Goal: Obtain resource: Download file/media

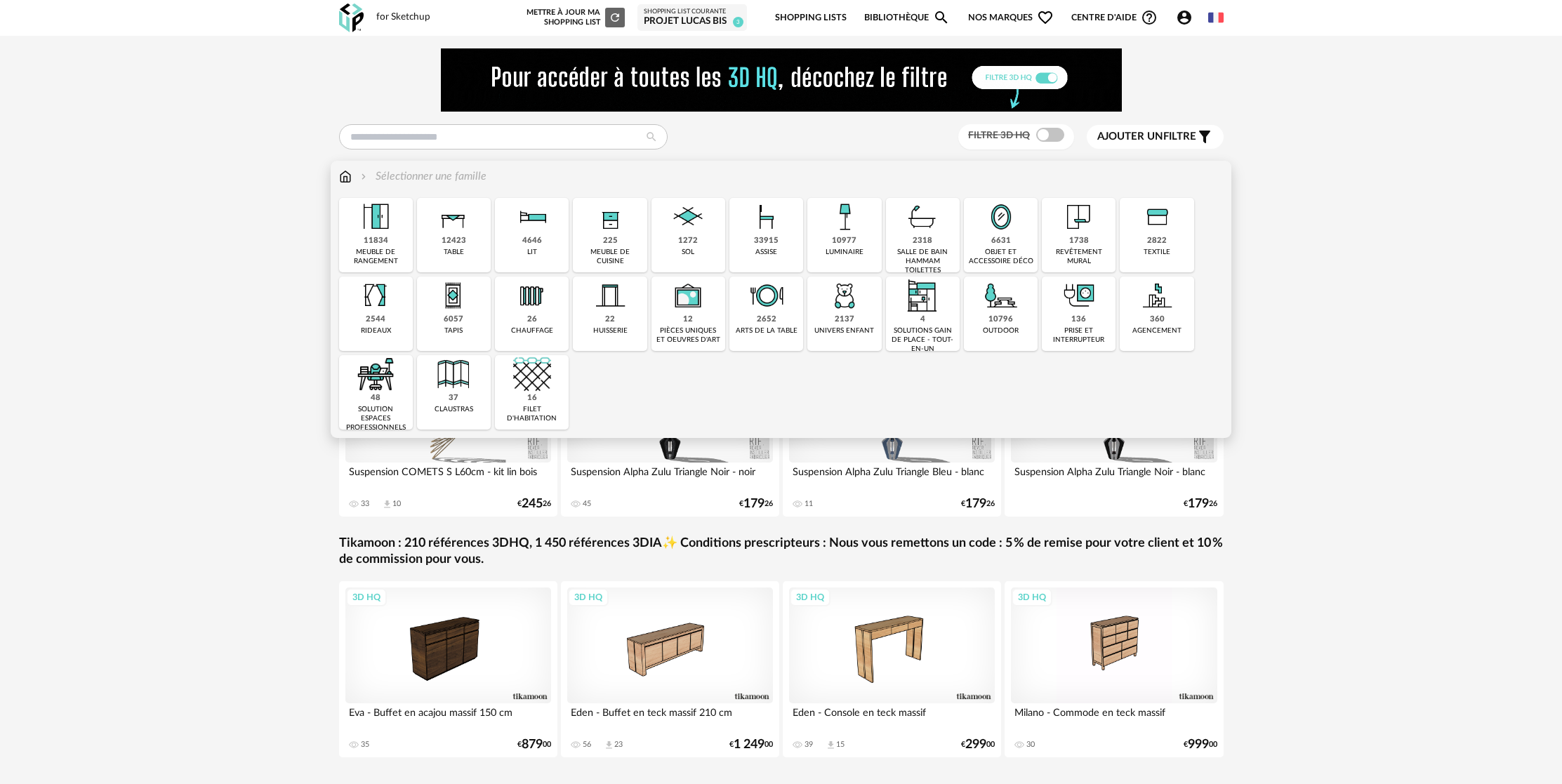
click at [368, 226] on img at bounding box center [375, 217] width 38 height 38
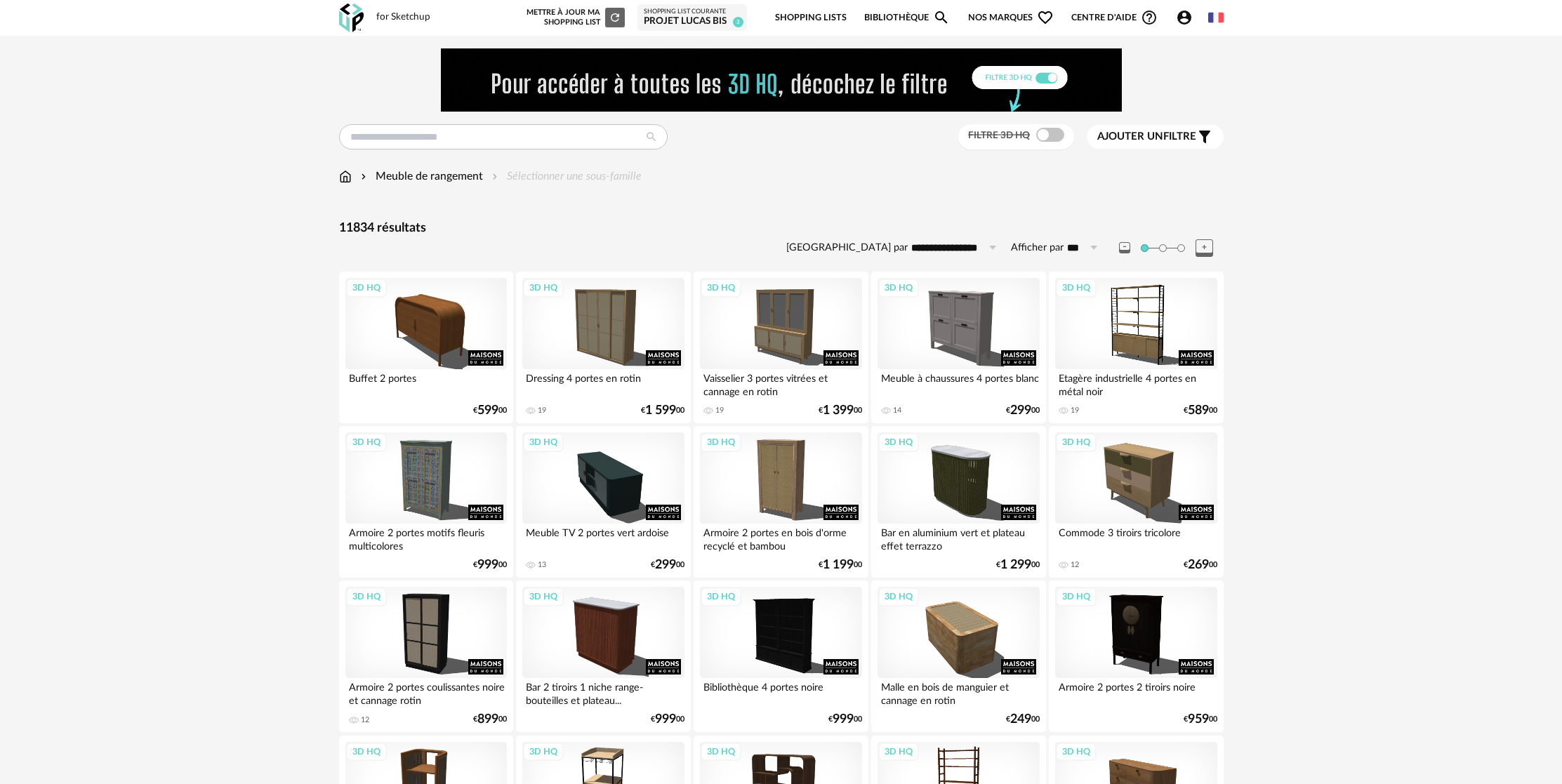
click at [1138, 548] on div "Commode 3 tiroirs tricolore" at bounding box center [1136, 537] width 161 height 28
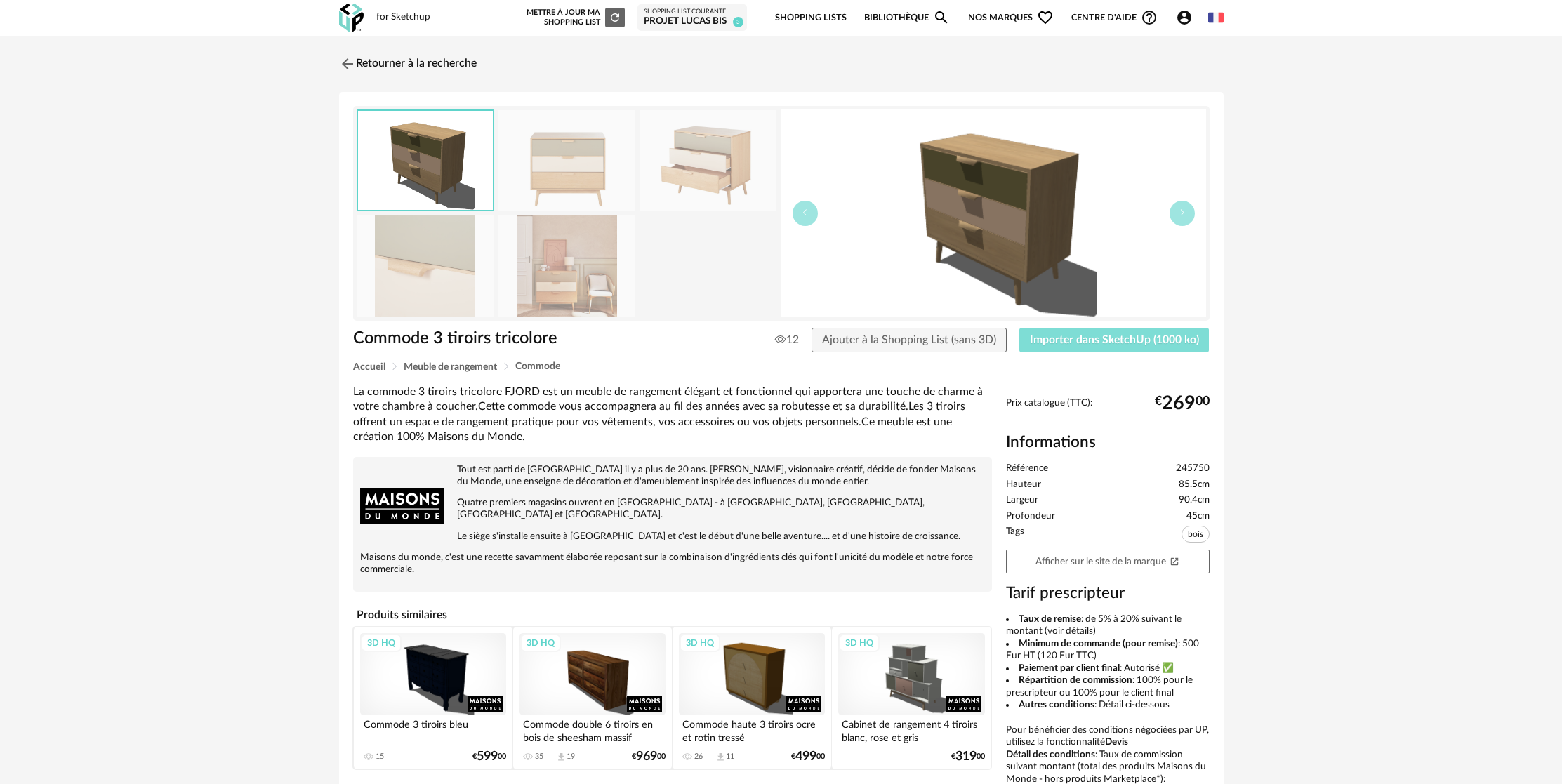
click at [1136, 335] on span "Importer dans SketchUp (1000 ko)" at bounding box center [1115, 339] width 170 height 11
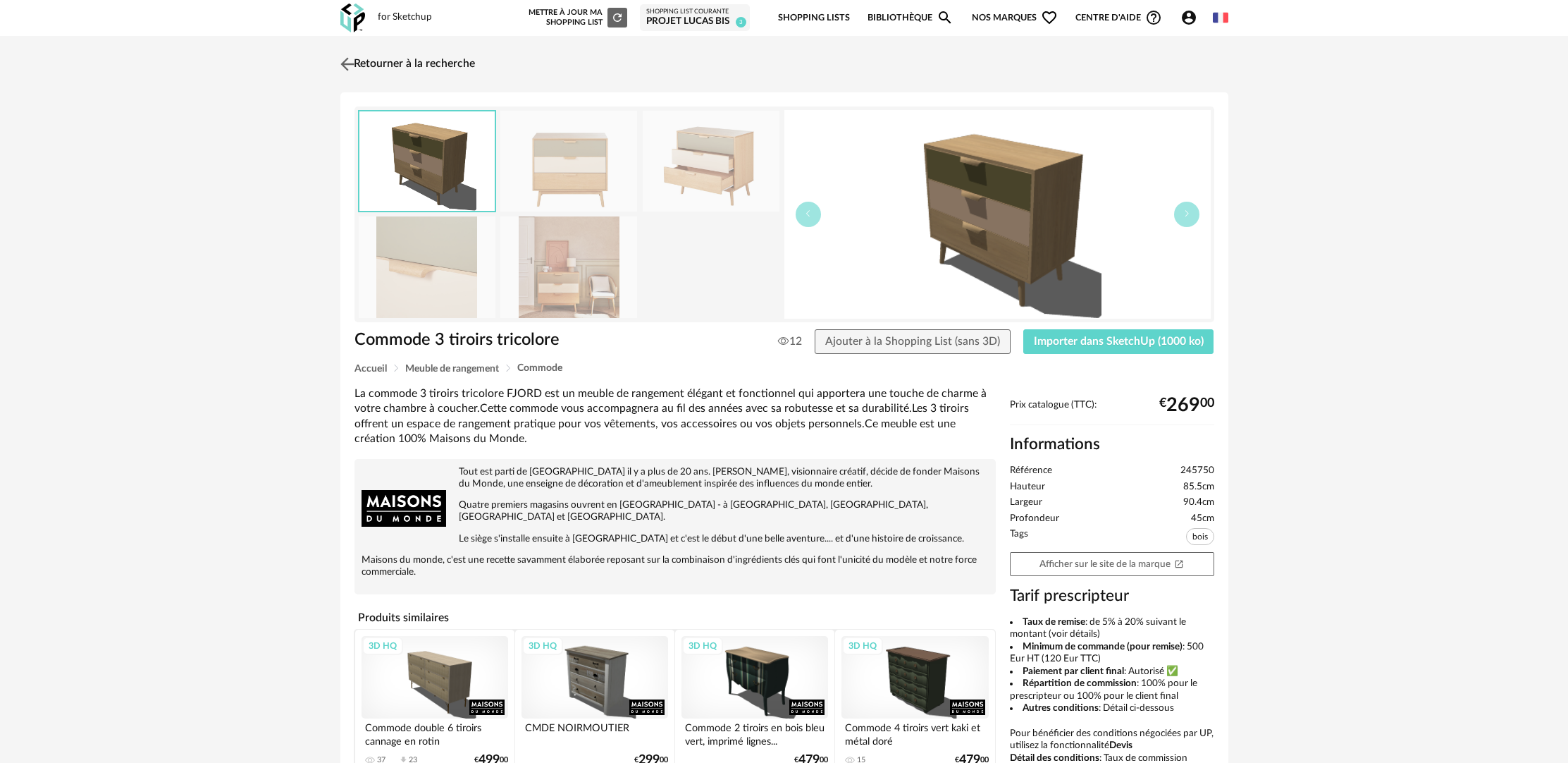
click at [434, 60] on link "Retourner à la recherche" at bounding box center [405, 64] width 138 height 31
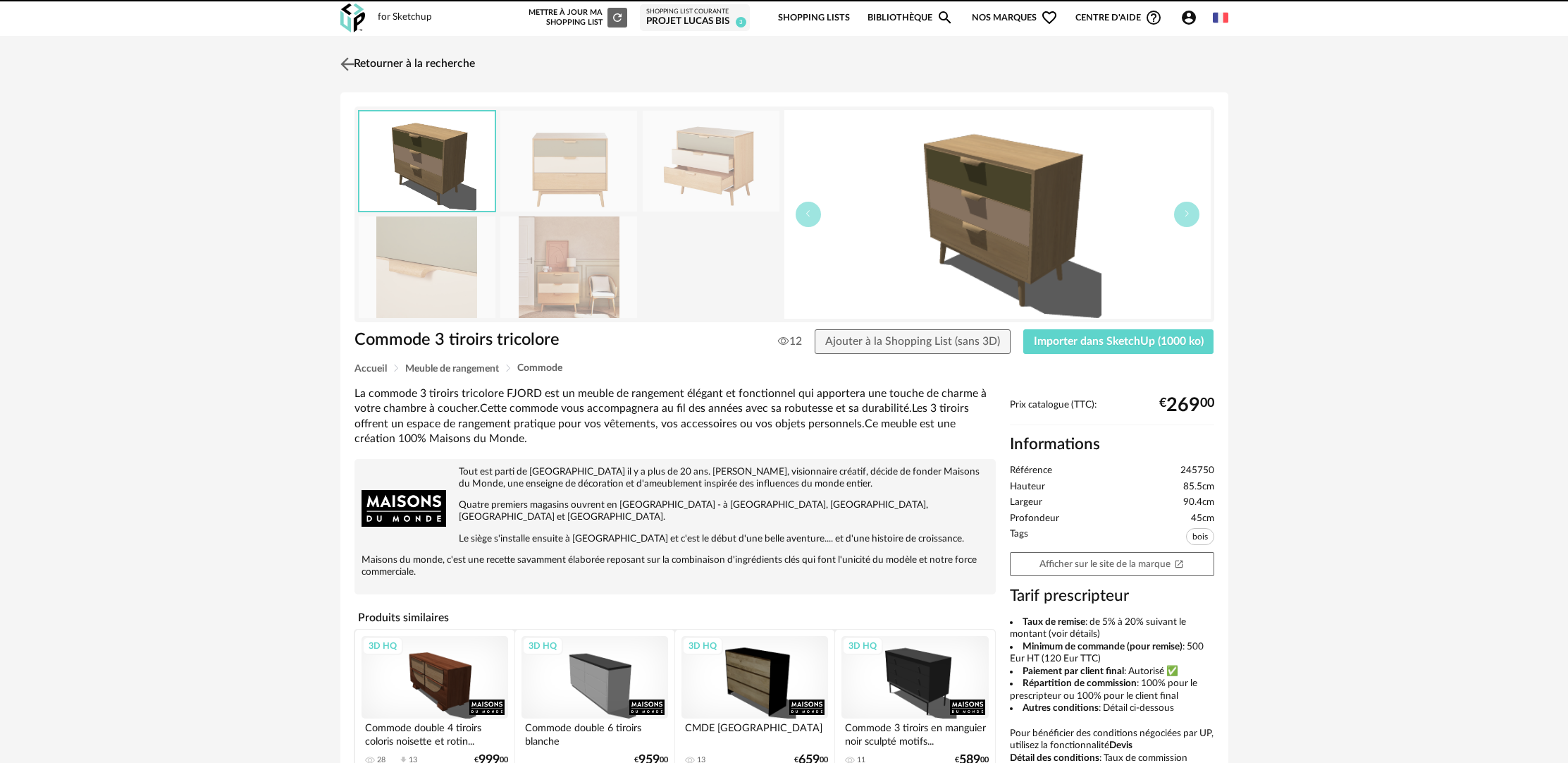
click at [457, 57] on link "Retourner à la recherche" at bounding box center [405, 64] width 138 height 31
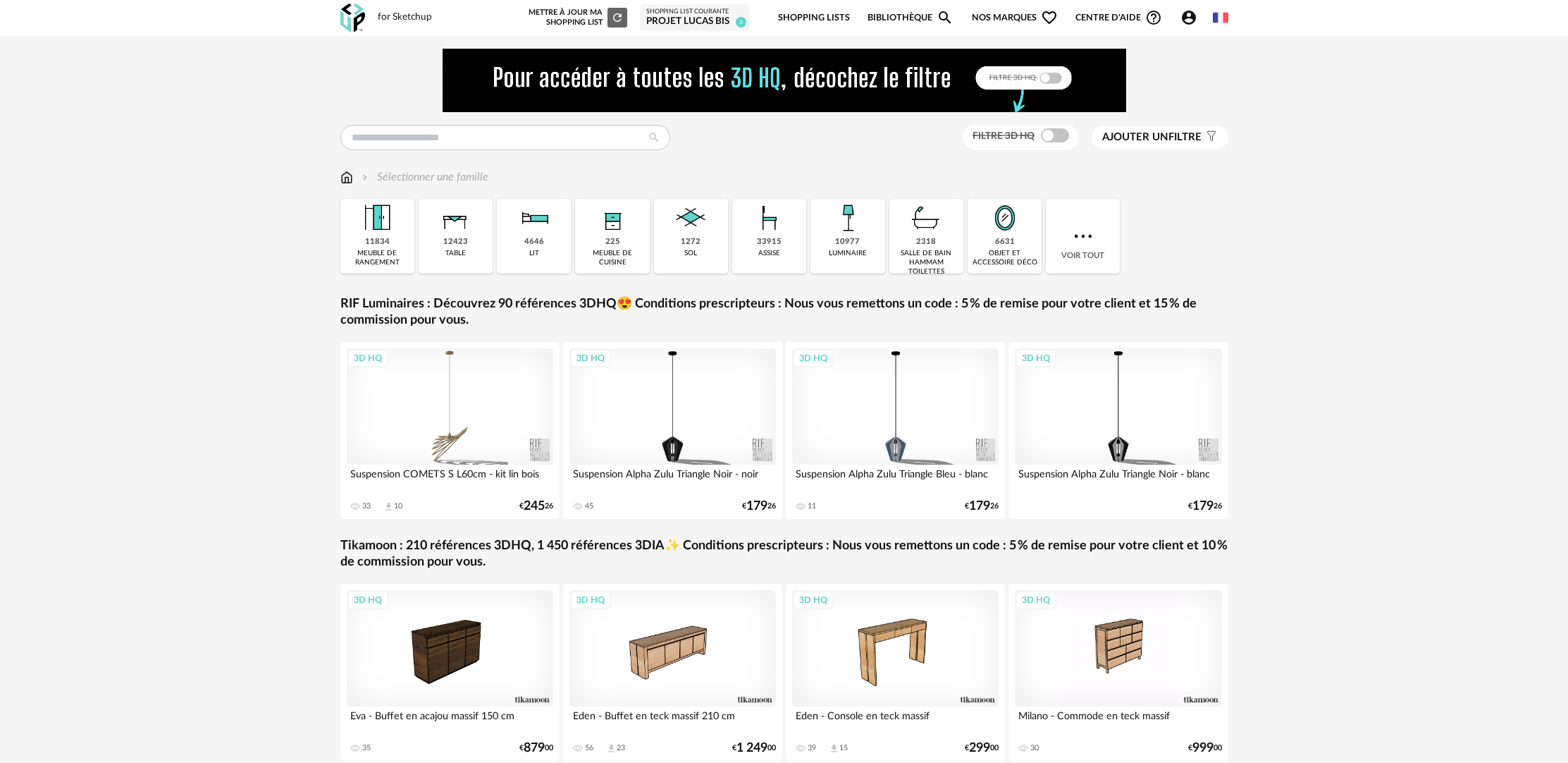
click at [854, 249] on div "luminaire" at bounding box center [848, 253] width 38 height 9
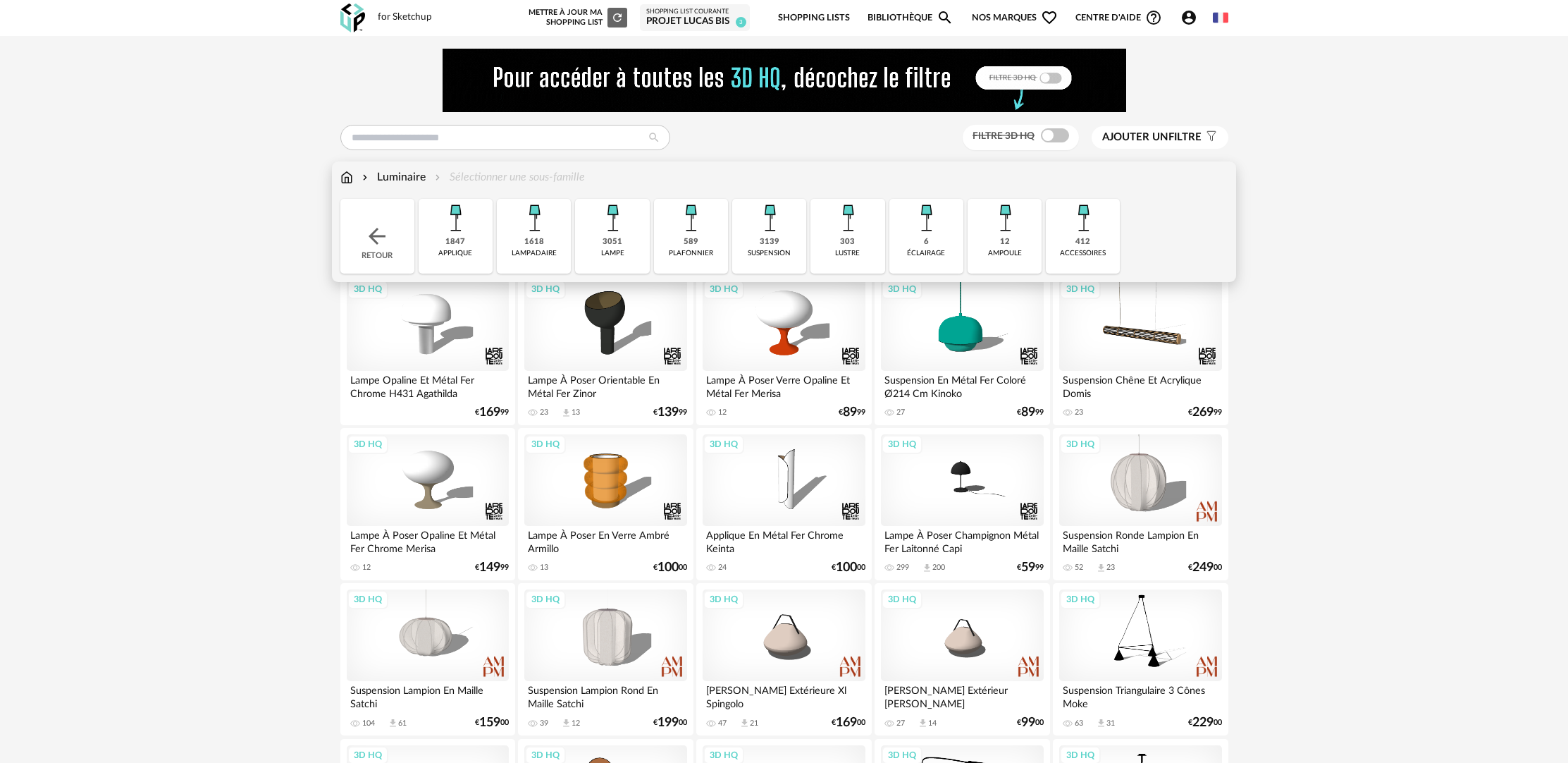
click at [624, 258] on div "lampe" at bounding box center [612, 253] width 23 height 9
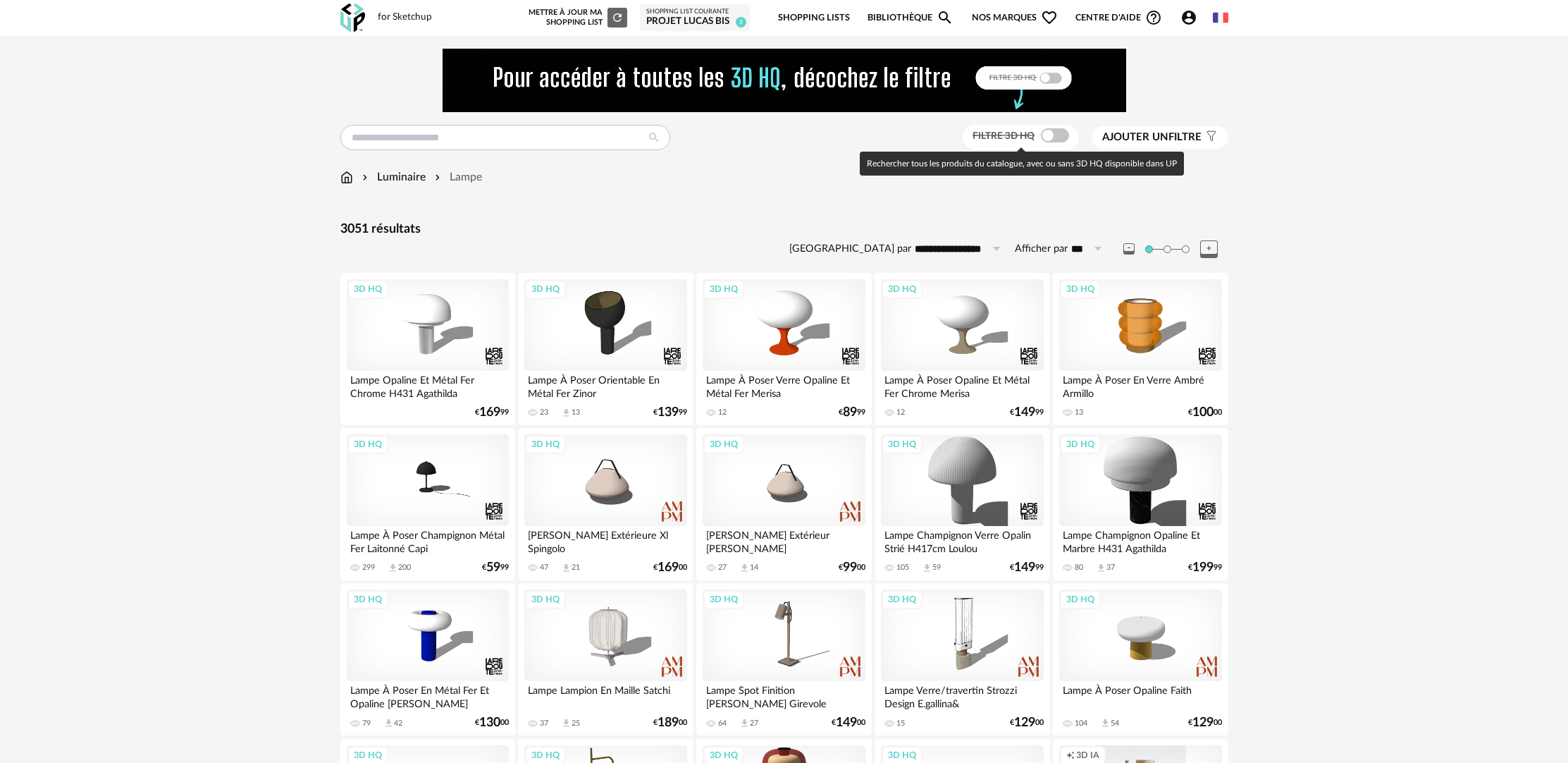
click at [1055, 133] on span at bounding box center [1054, 135] width 28 height 14
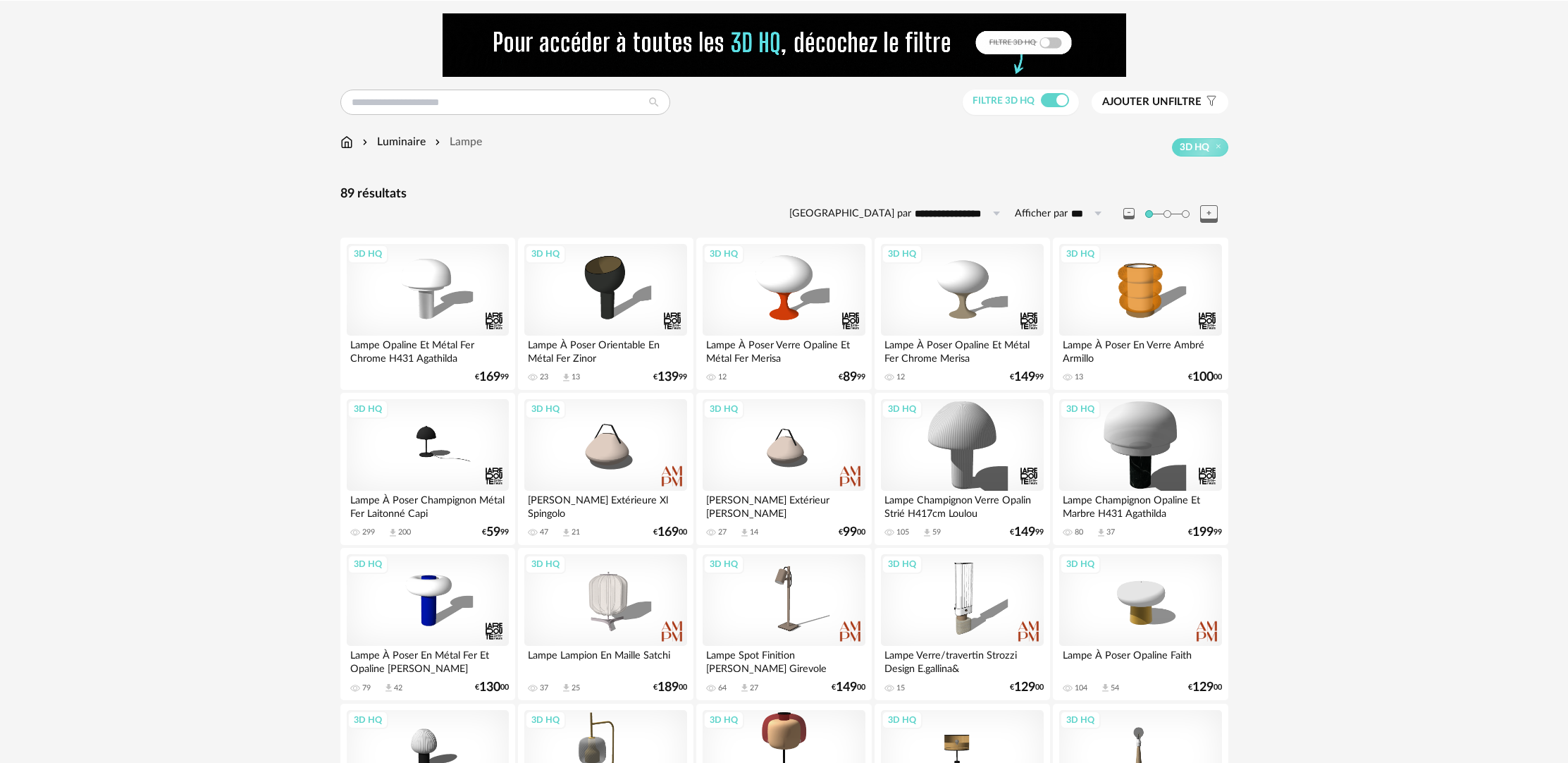
scroll to position [97, 0]
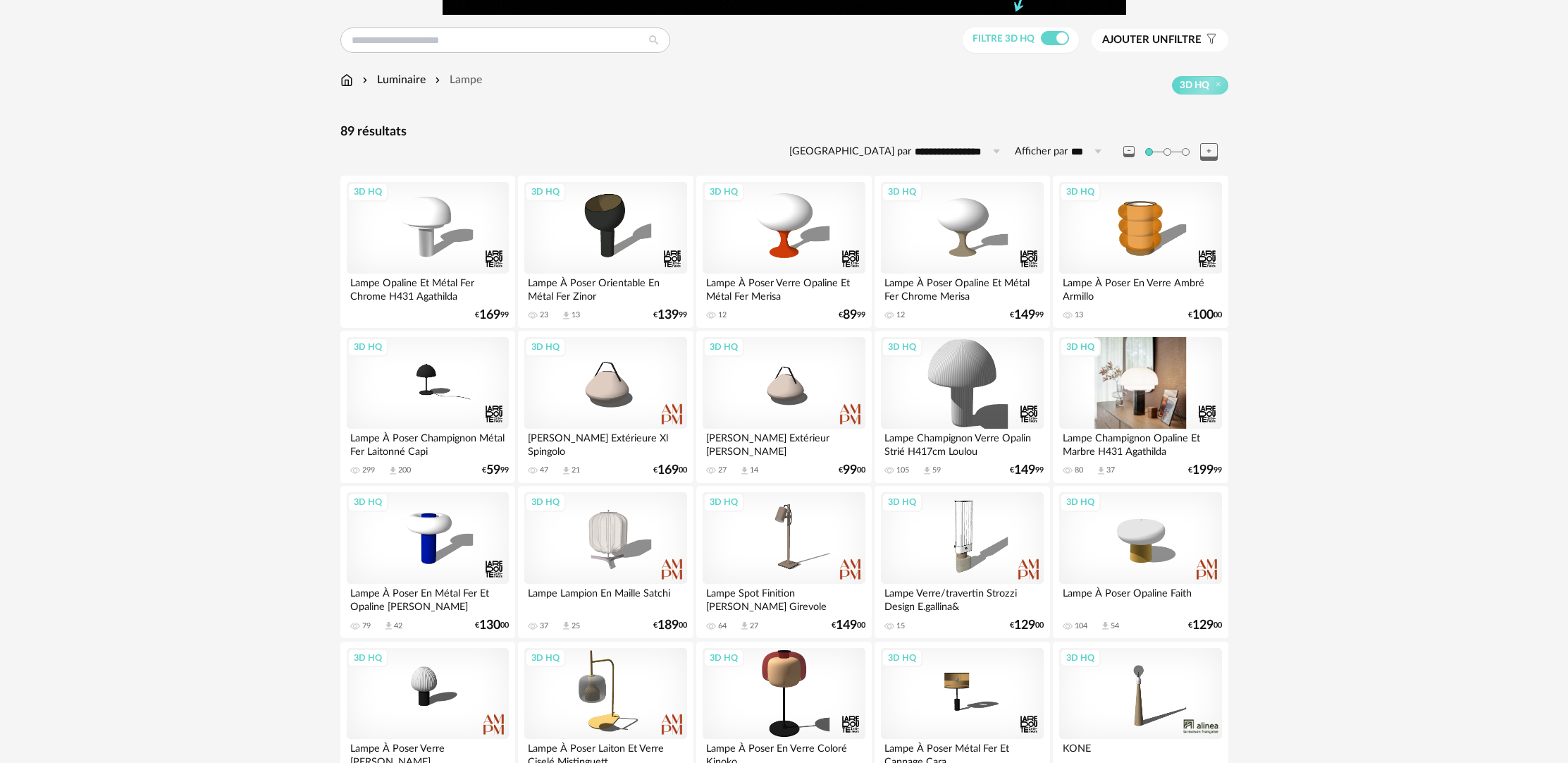
click at [1106, 381] on div "3D HQ" at bounding box center [1140, 383] width 162 height 92
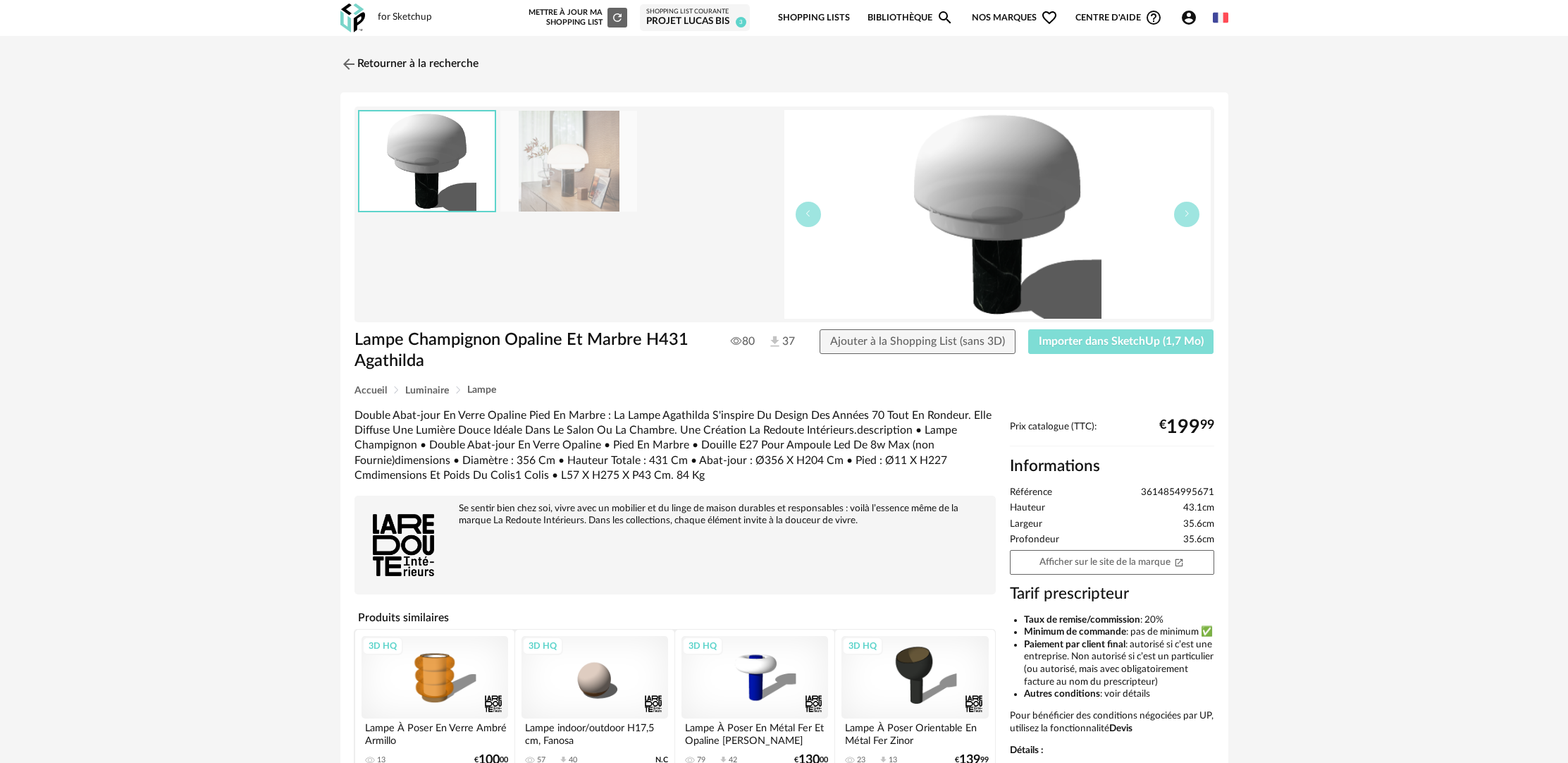
click at [1107, 348] on button "Importer dans SketchUp (1,7 Mo)" at bounding box center [1121, 342] width 186 height 26
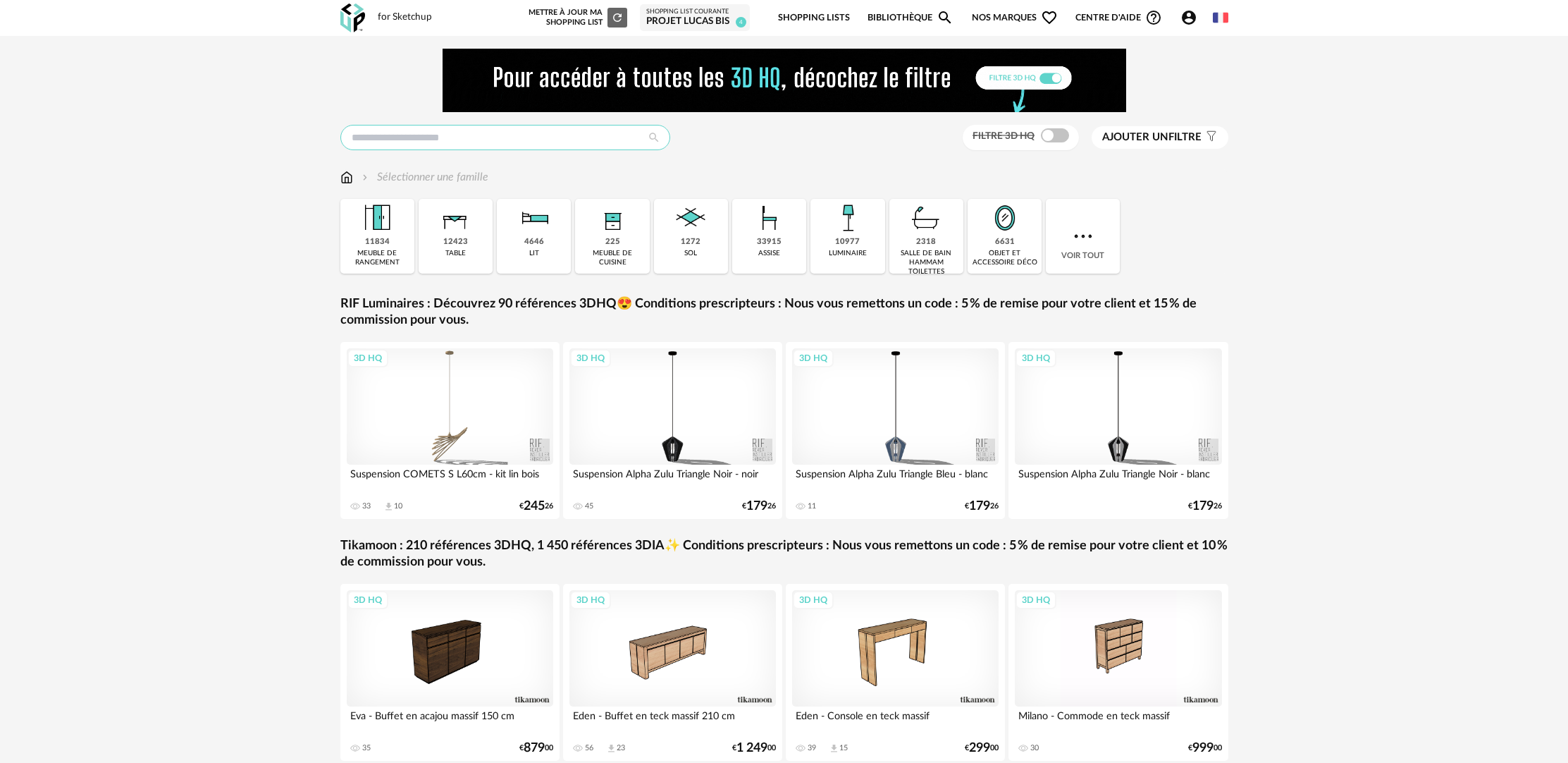
click at [493, 141] on input "text" at bounding box center [505, 138] width 330 height 26
type input "**********"
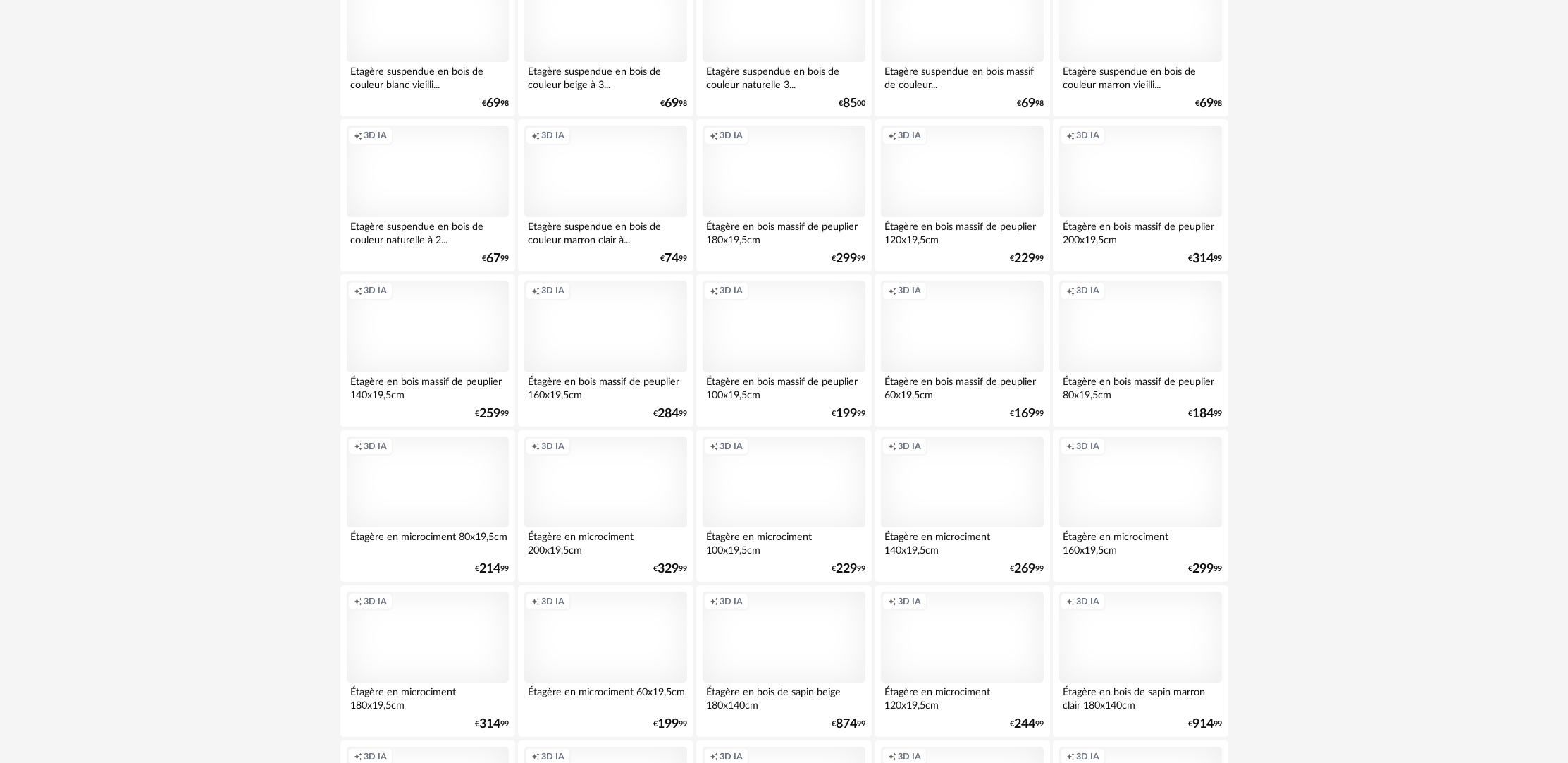
scroll to position [1949, 0]
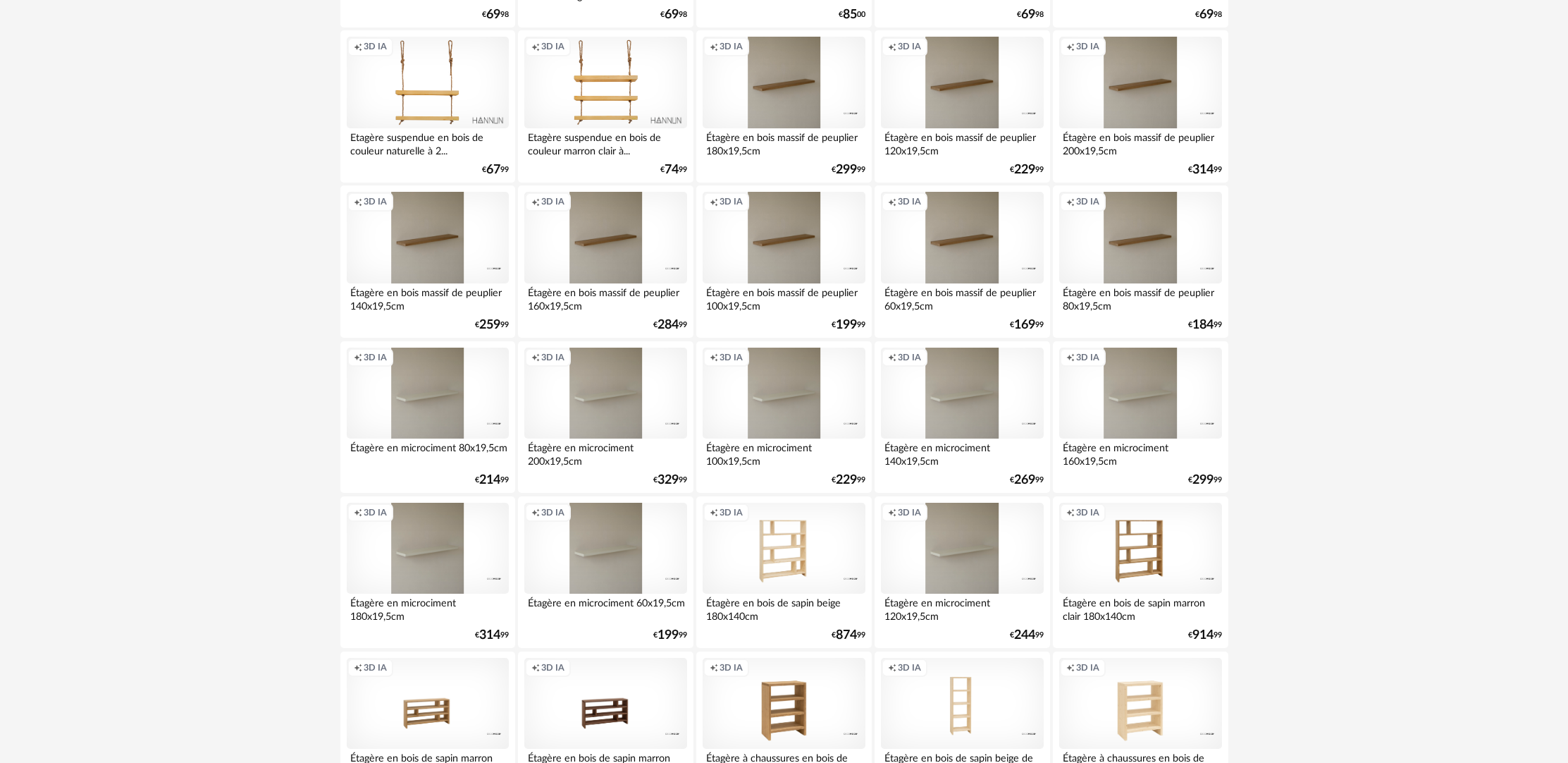
click at [783, 312] on div "Étagère en bois massif de peuplier 100x19,5cm" at bounding box center [783, 297] width 162 height 28
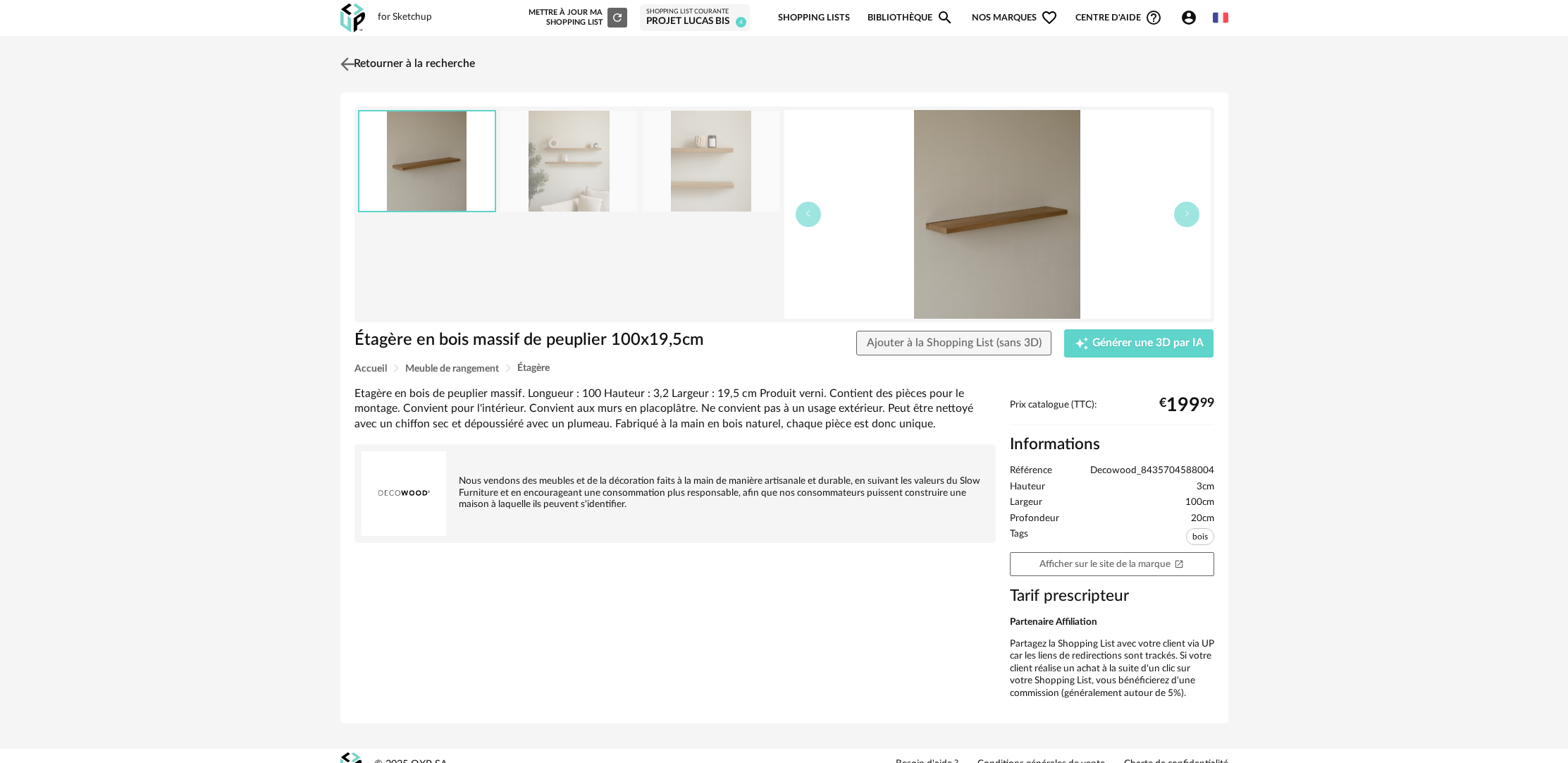
click at [395, 56] on link "Retourner à la recherche" at bounding box center [405, 64] width 138 height 31
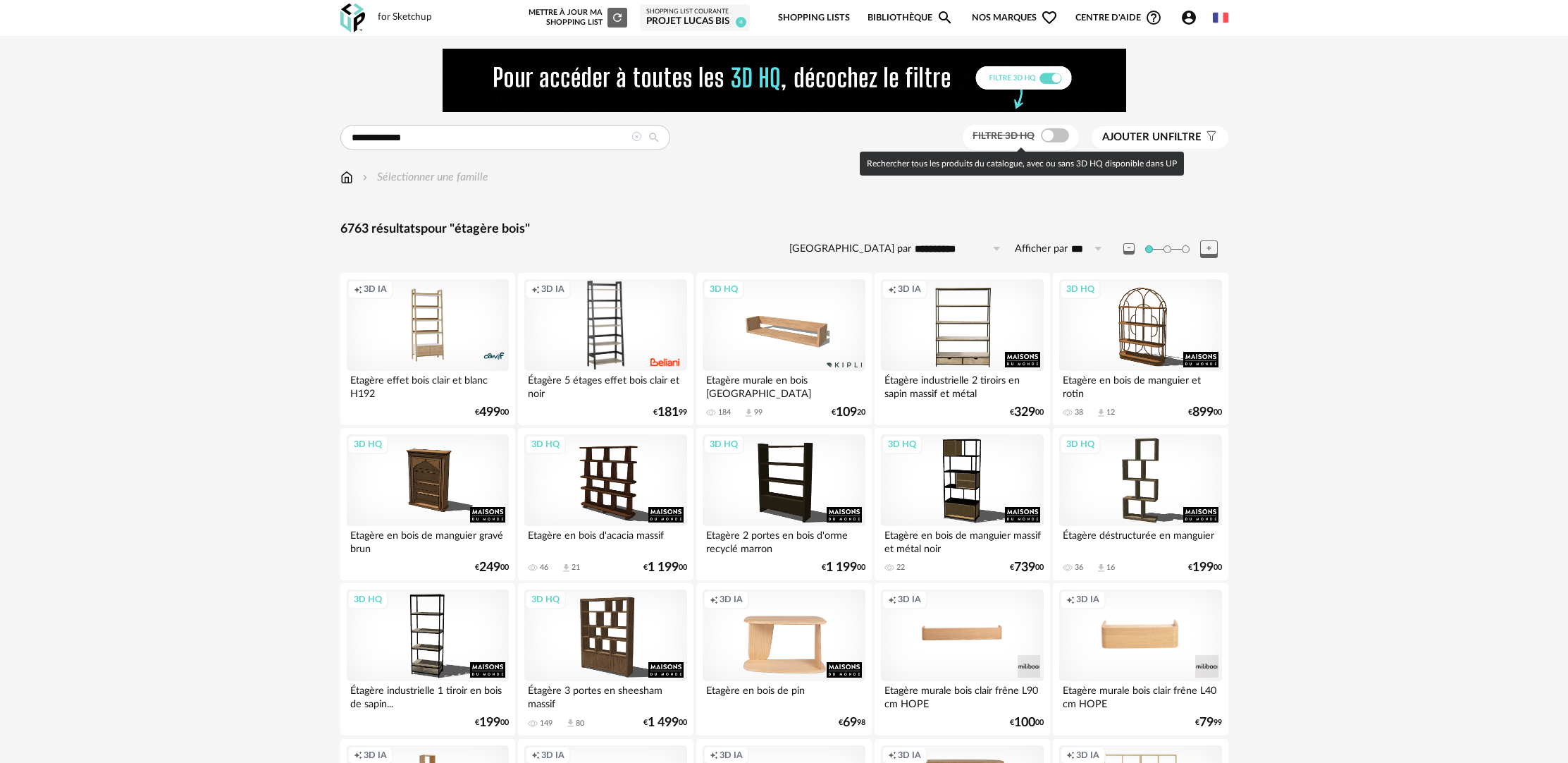
click at [1050, 140] on span at bounding box center [1054, 135] width 28 height 14
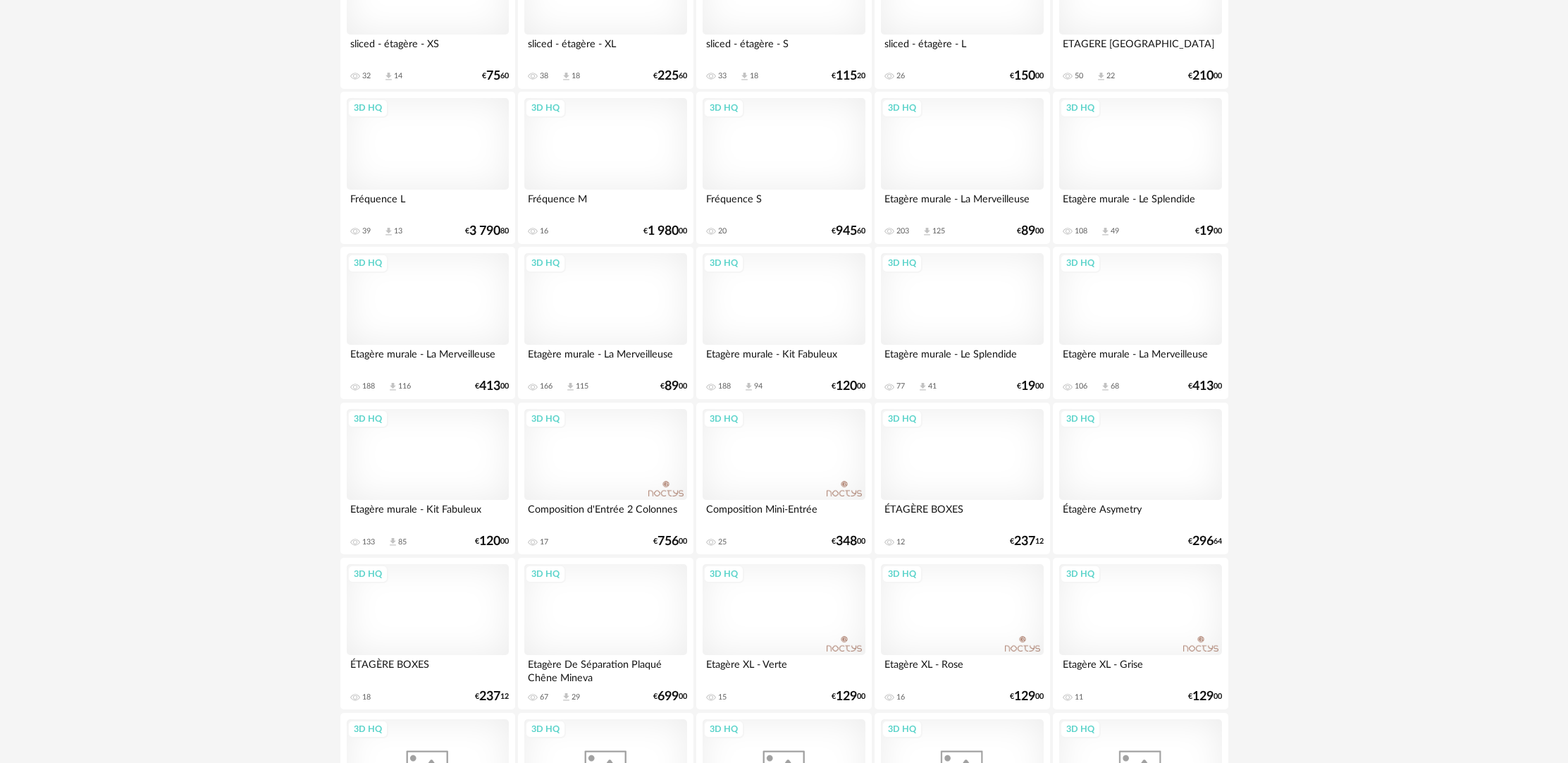
scroll to position [1888, 0]
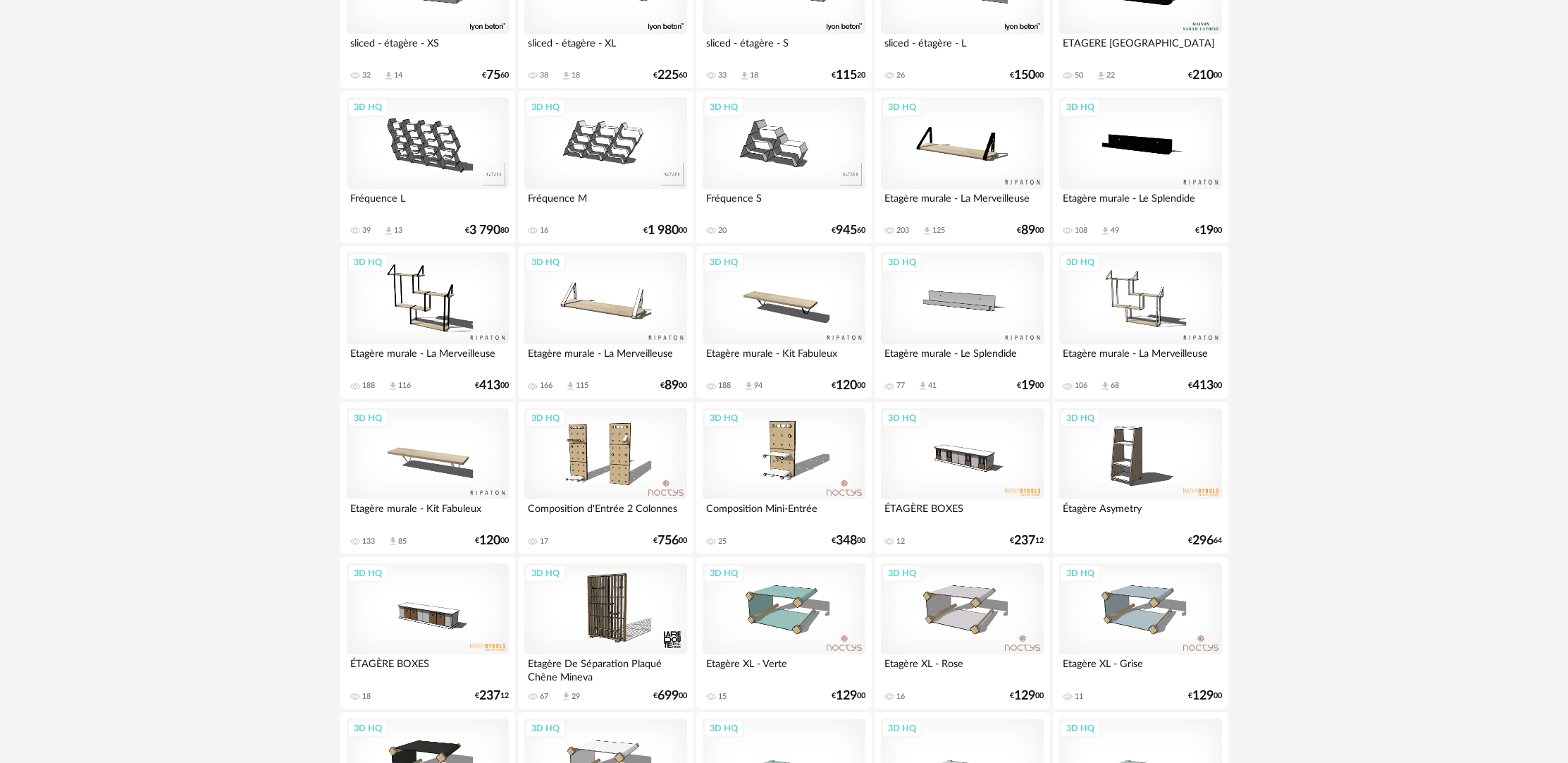
click at [804, 339] on div "3D HQ" at bounding box center [783, 298] width 162 height 92
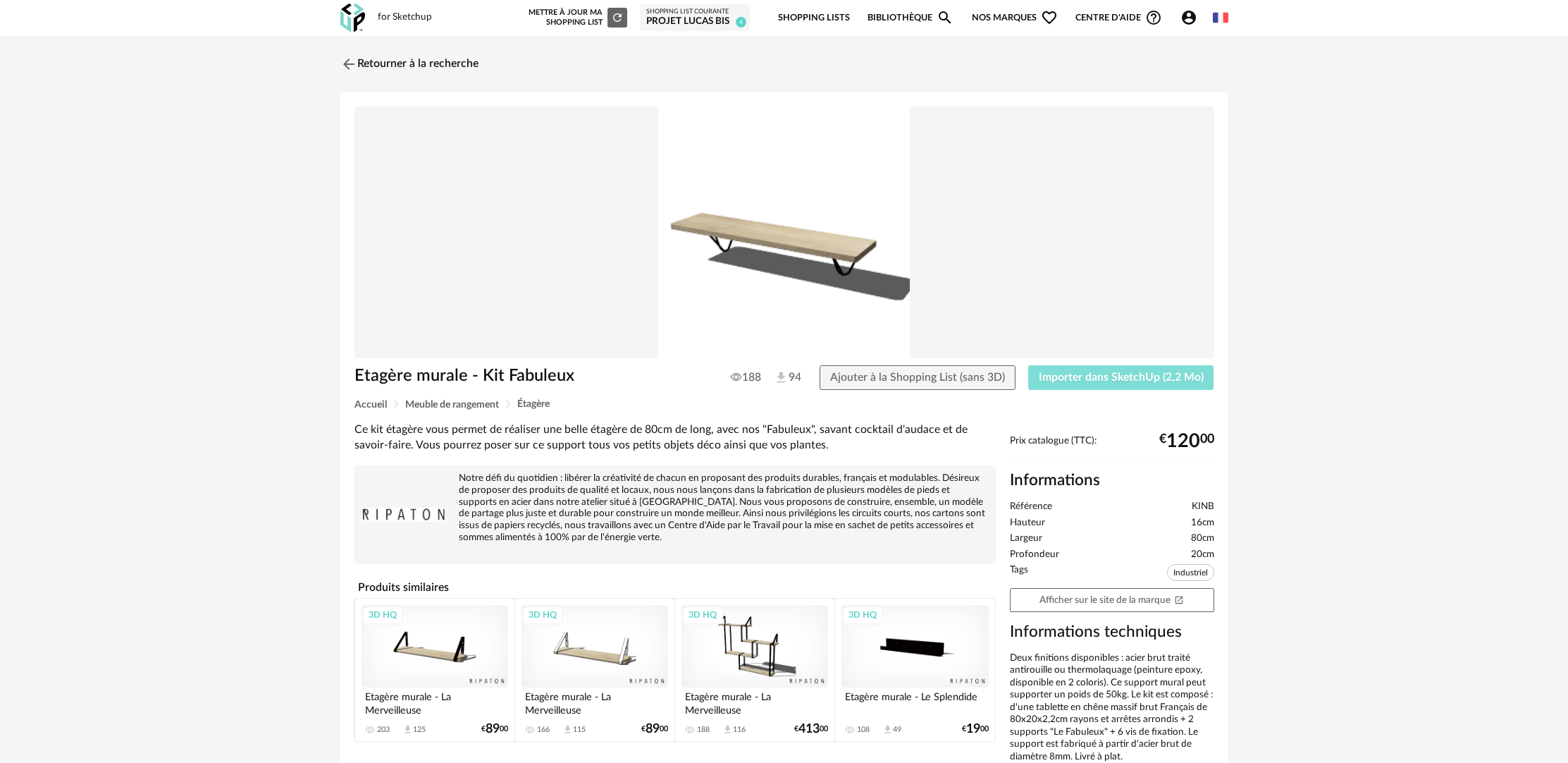
click at [1081, 368] on button "Importer dans SketchUp (2,2 Mo)" at bounding box center [1121, 378] width 186 height 26
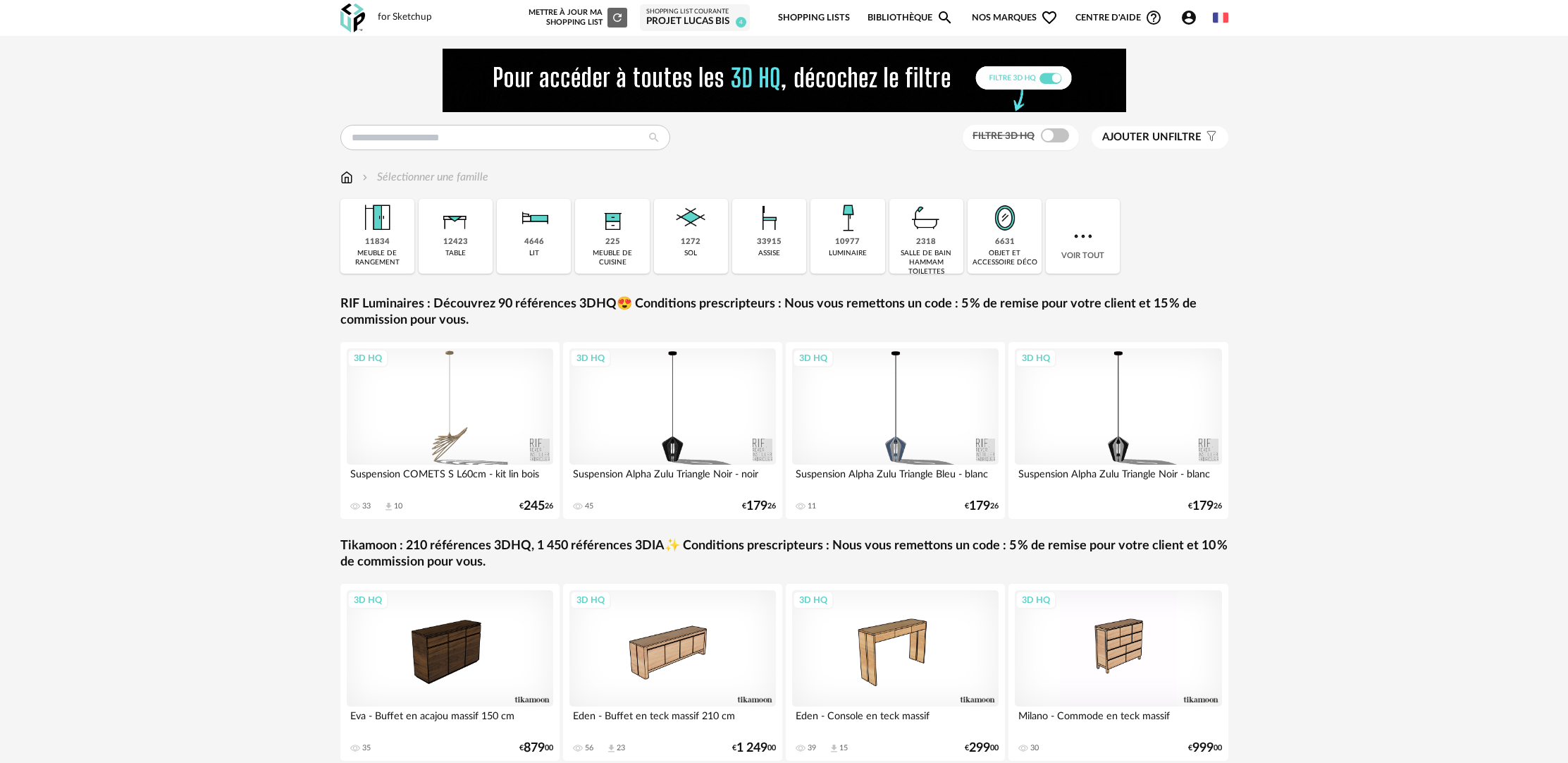
click at [616, 249] on div "meuble de cuisine" at bounding box center [612, 258] width 66 height 18
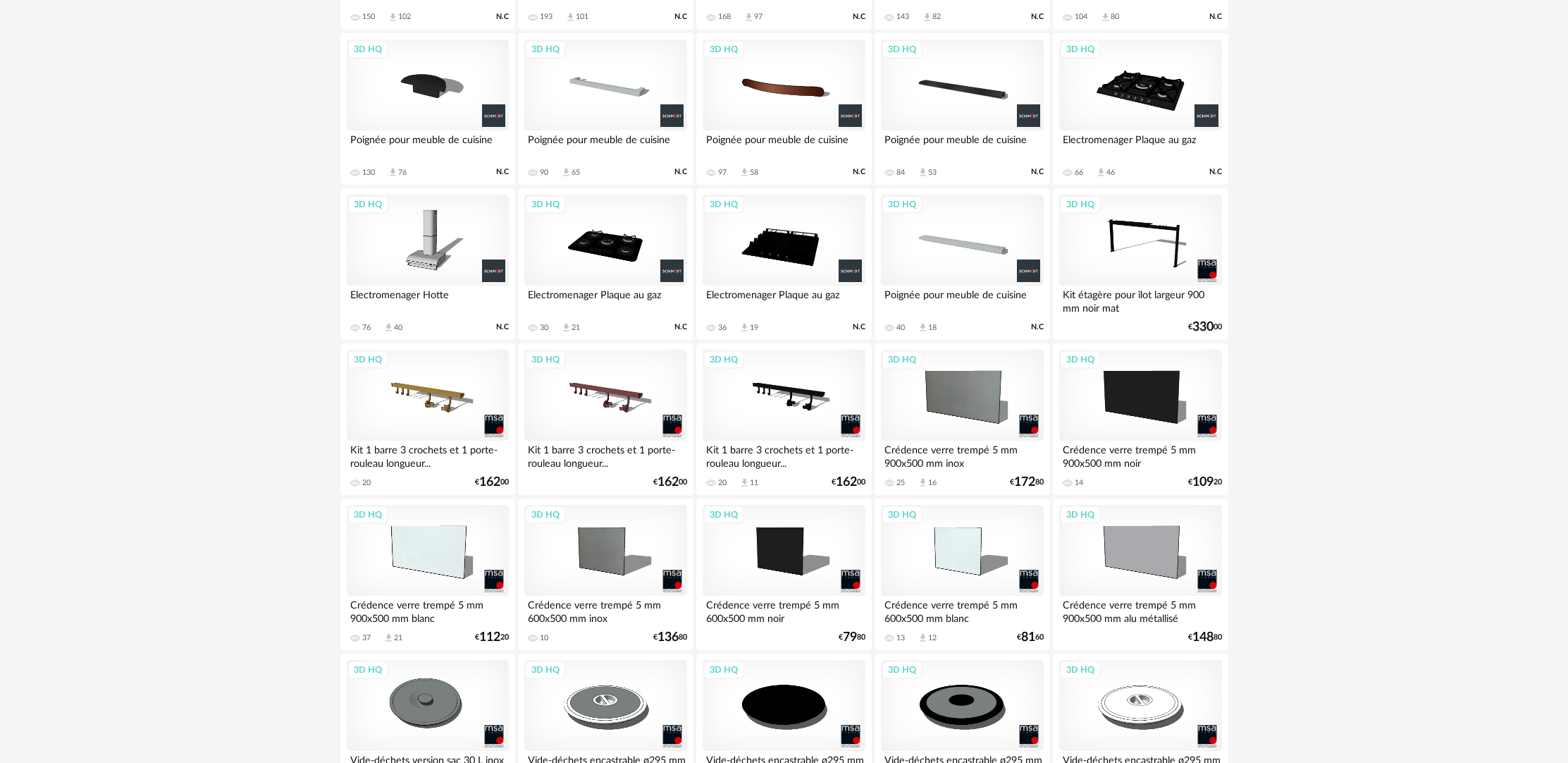
scroll to position [2426, 0]
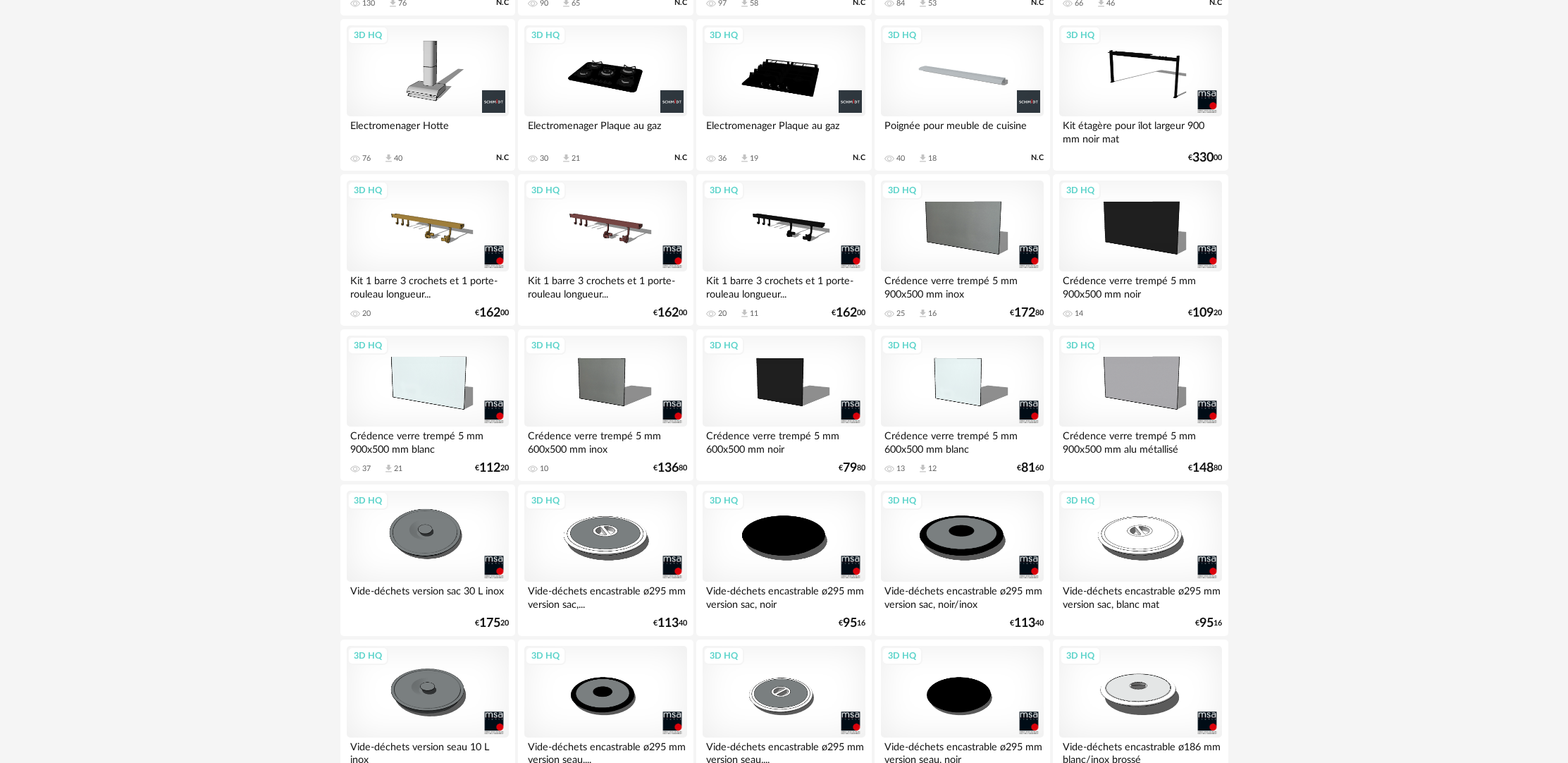
click at [405, 258] on div "3D HQ" at bounding box center [427, 227] width 162 height 92
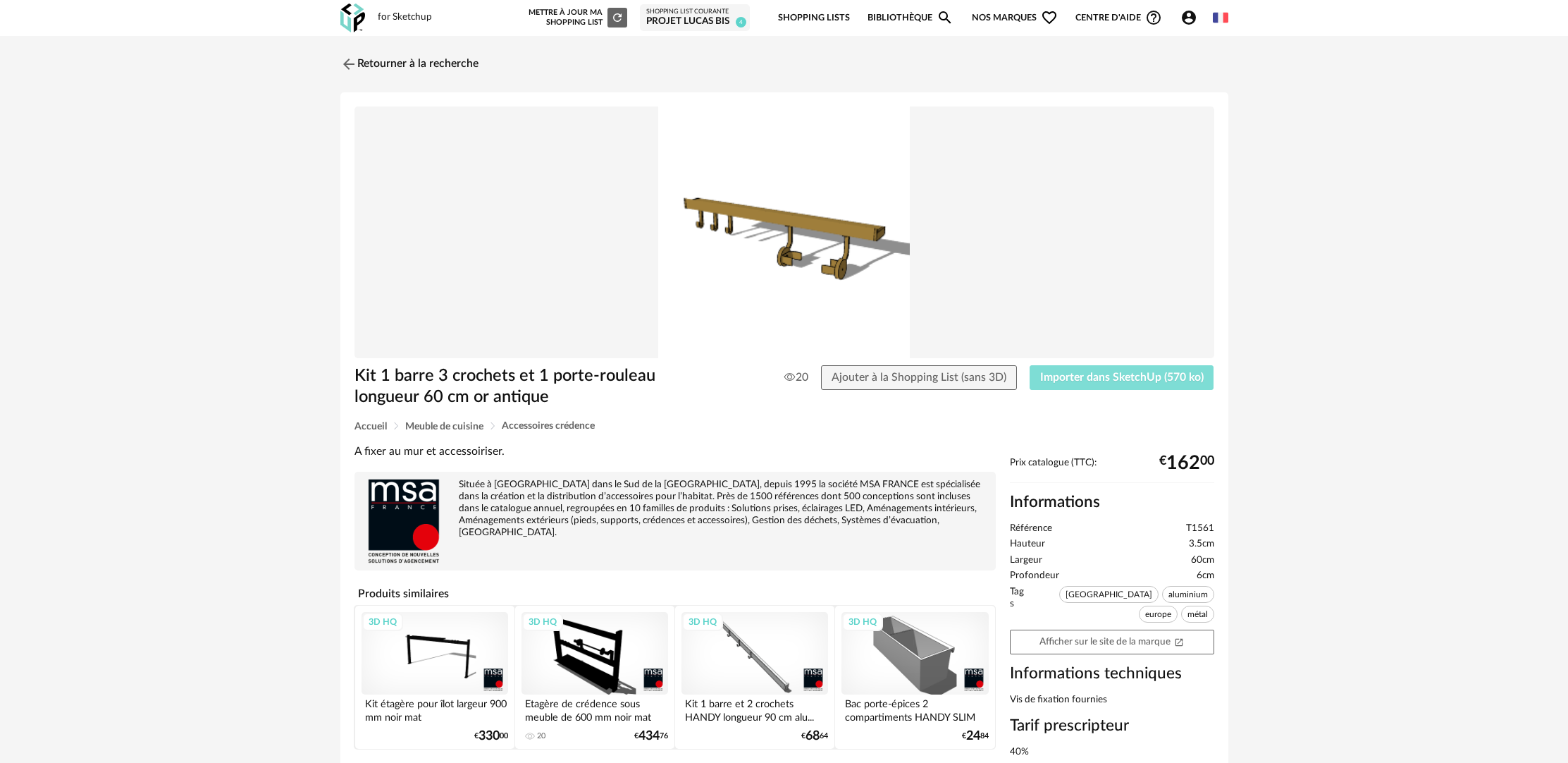
click at [1118, 386] on button "Importer dans SketchUp (570 ko)" at bounding box center [1121, 378] width 185 height 26
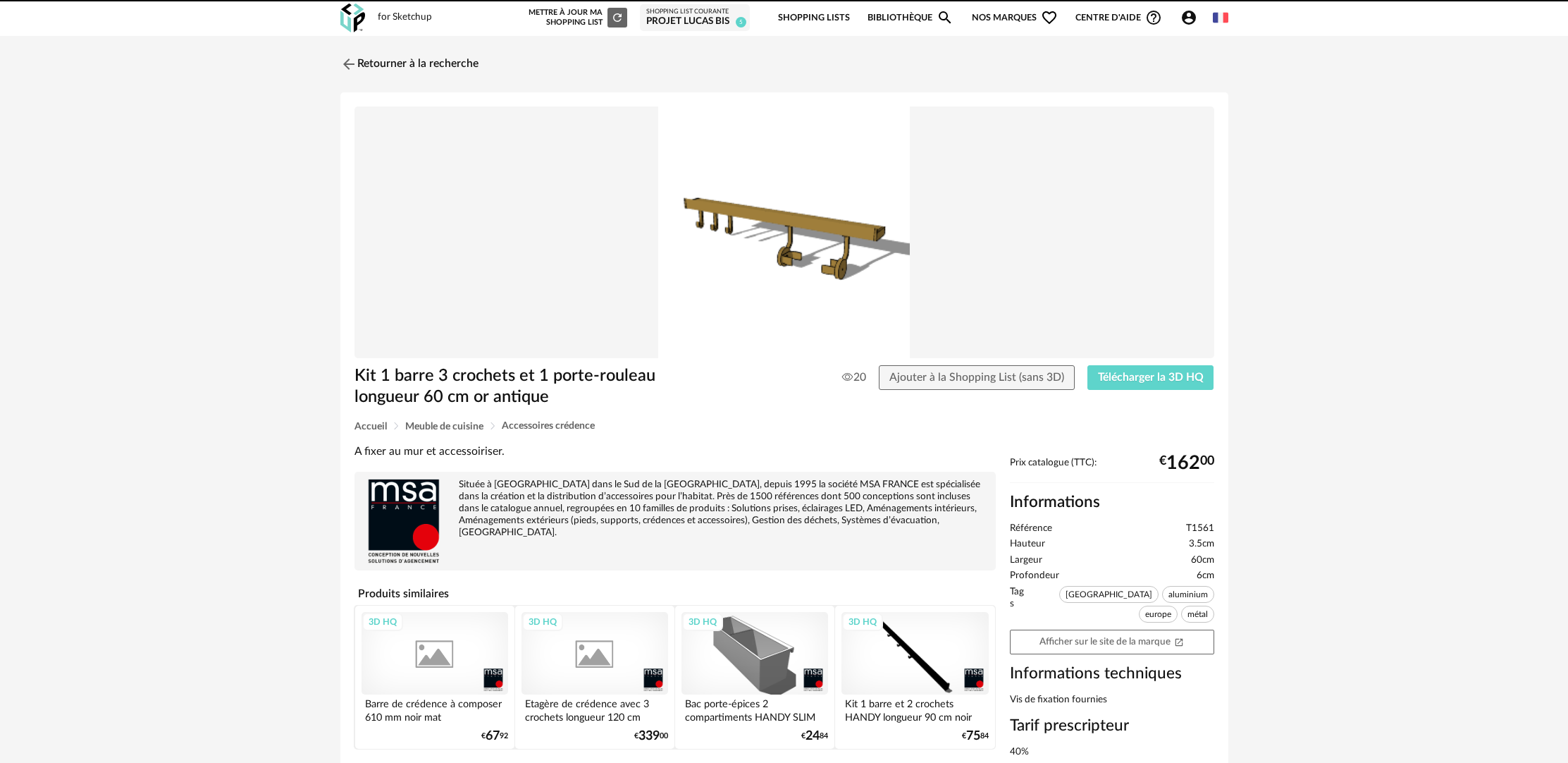
click at [389, 67] on link "Retourner à la recherche" at bounding box center [409, 64] width 138 height 31
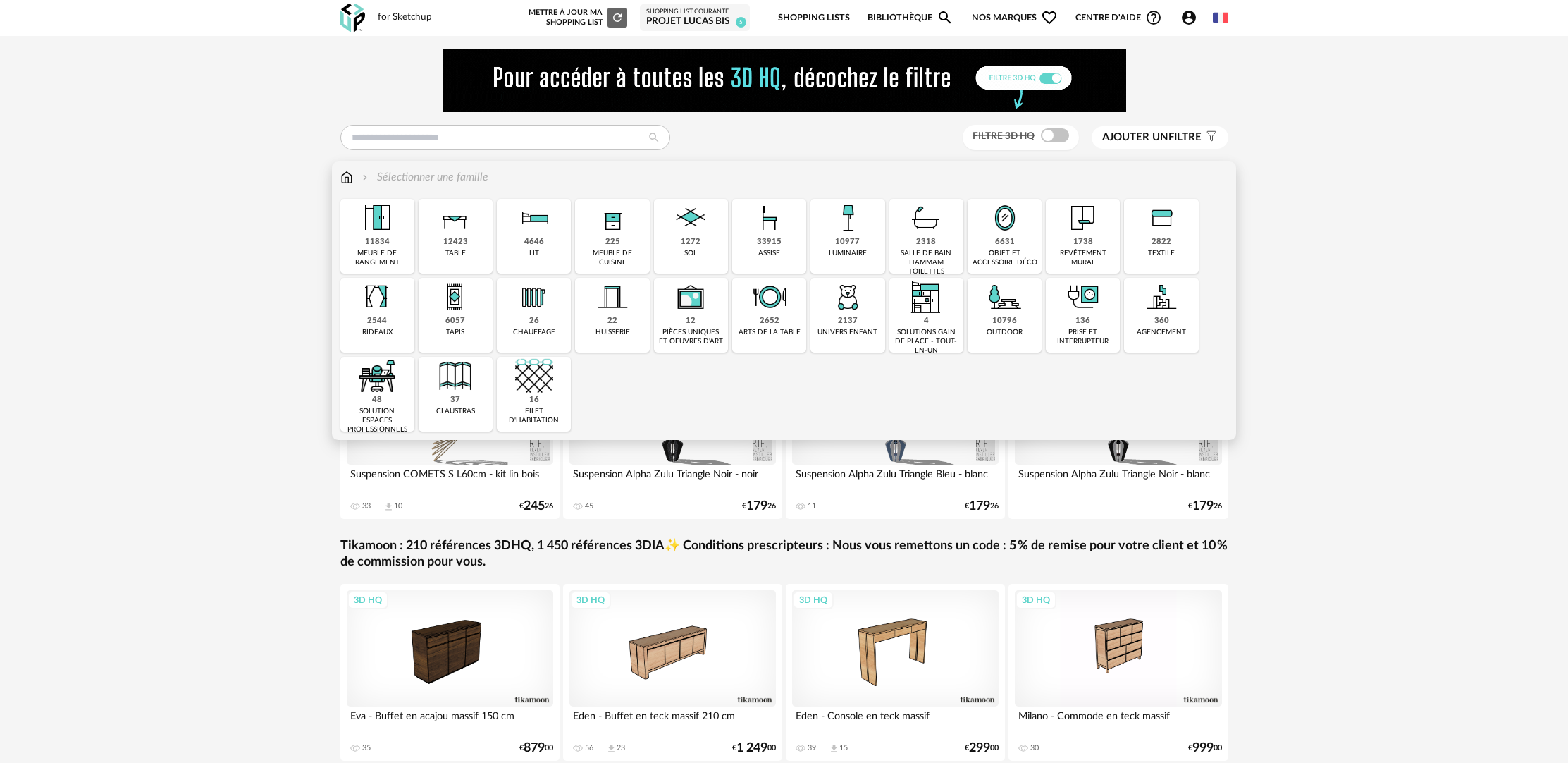
click at [858, 243] on div "10977" at bounding box center [847, 242] width 25 height 11
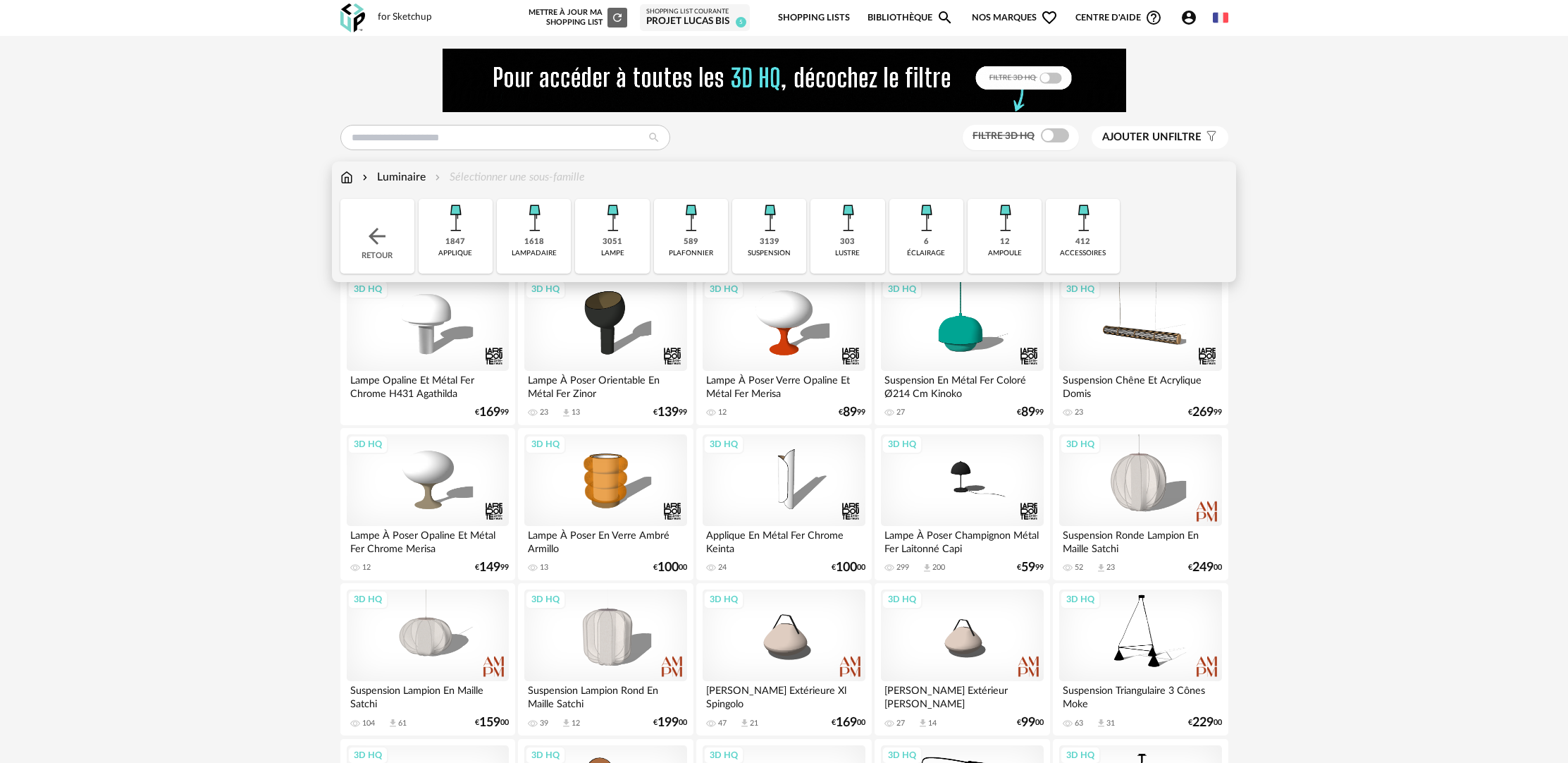
click at [477, 249] on div "1847 applique" at bounding box center [456, 236] width 74 height 75
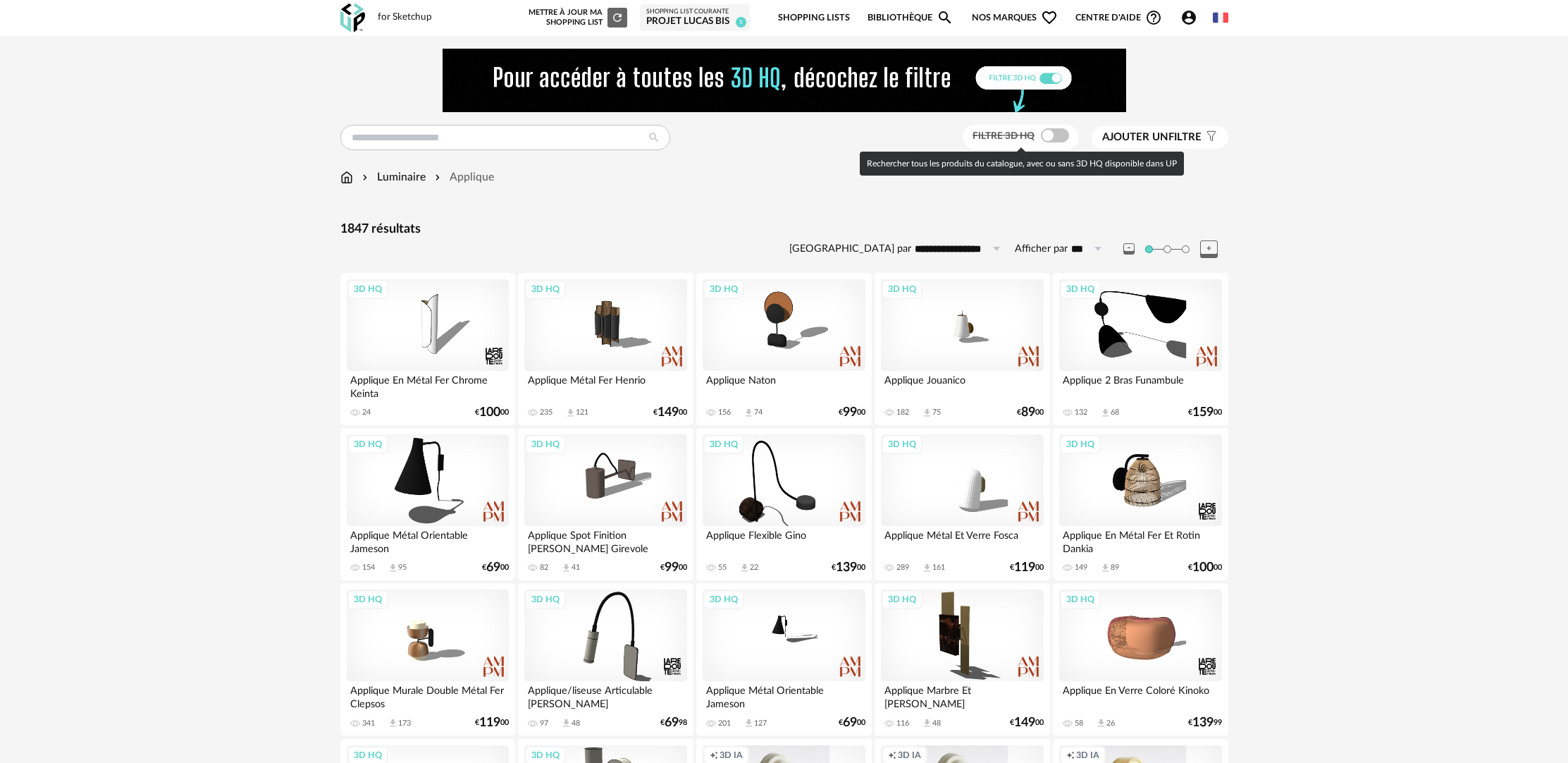
click at [1055, 138] on span at bounding box center [1054, 135] width 28 height 14
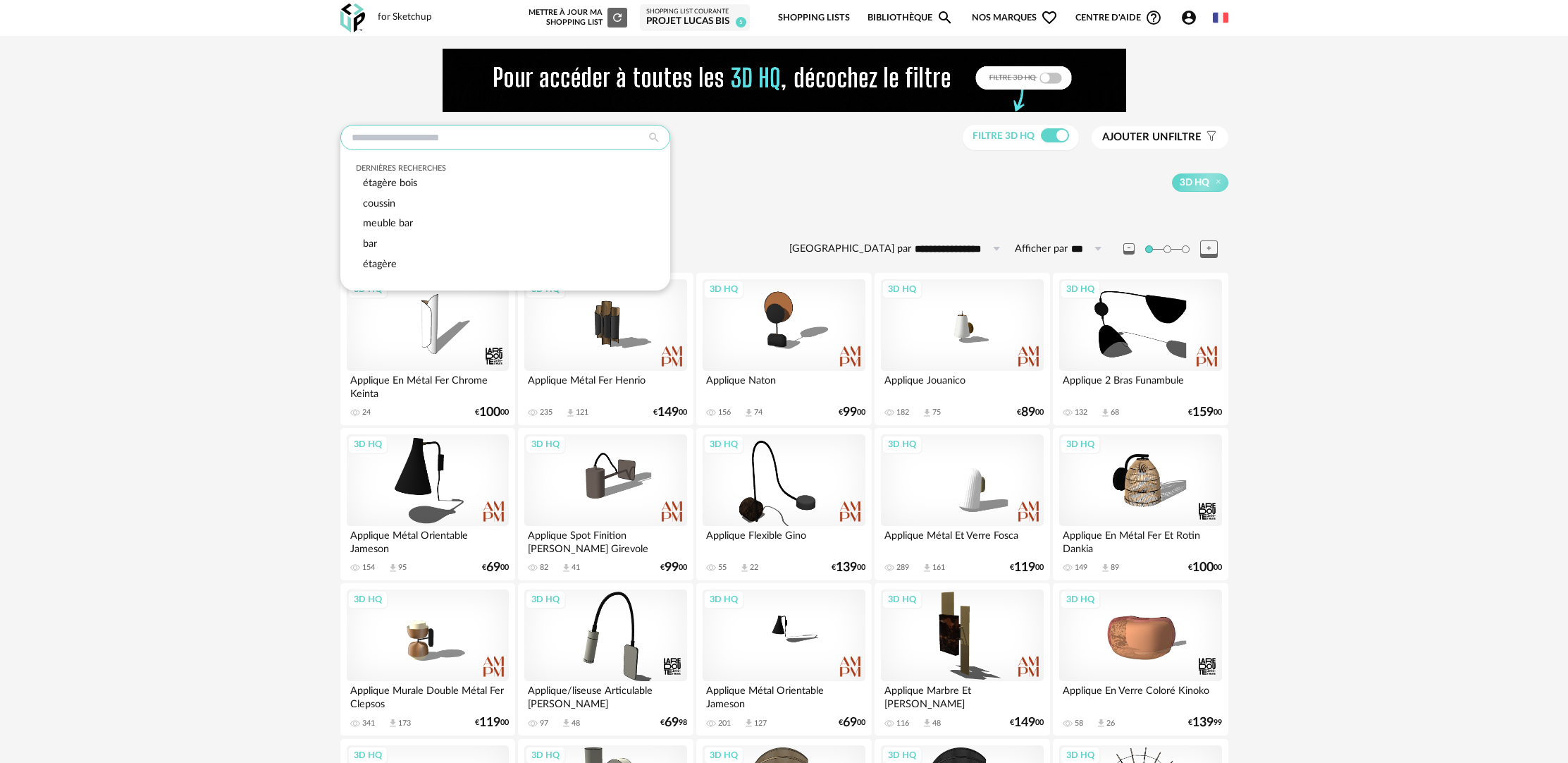
click at [483, 137] on input "text" at bounding box center [505, 138] width 330 height 26
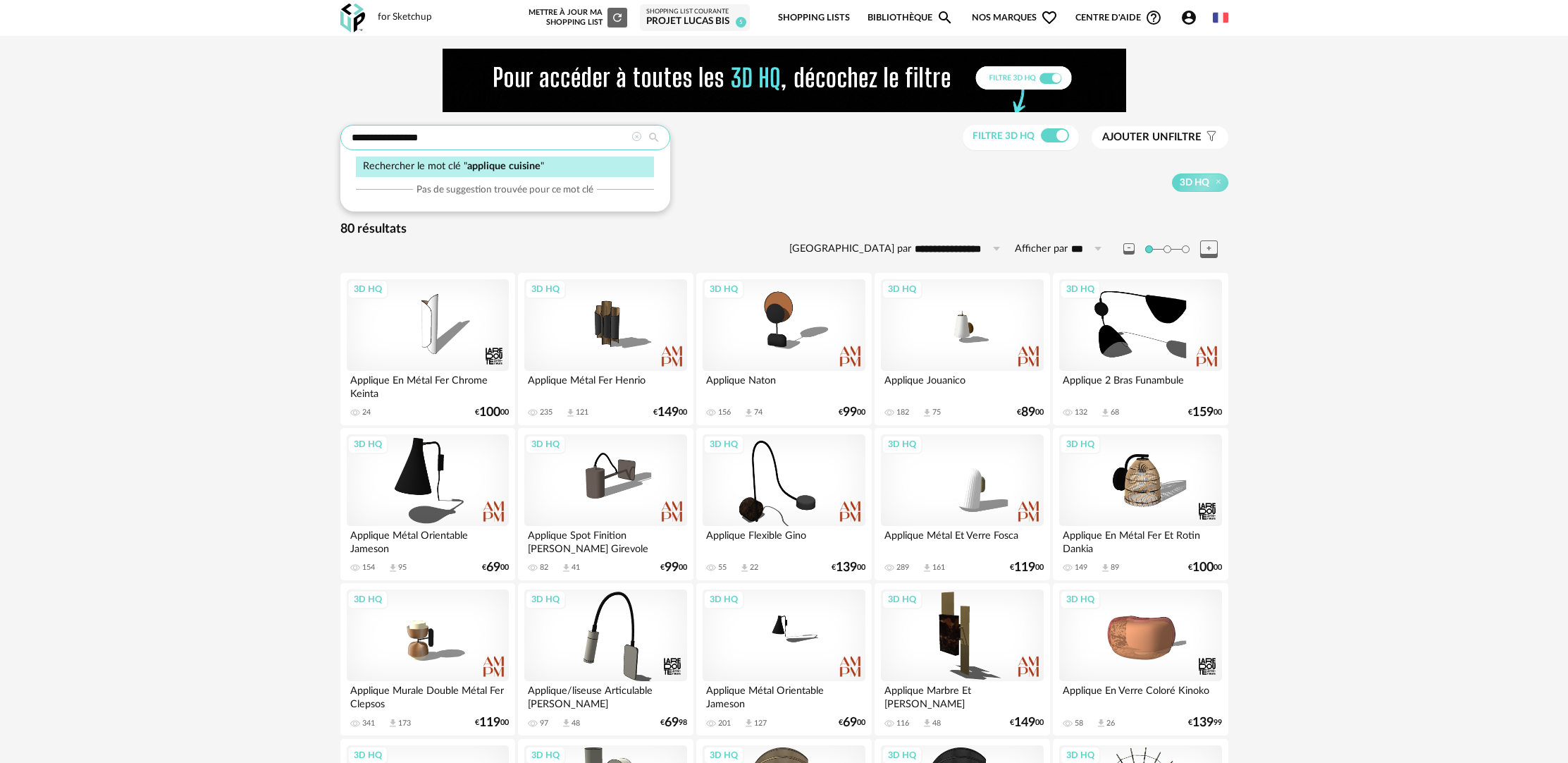
type input "**********"
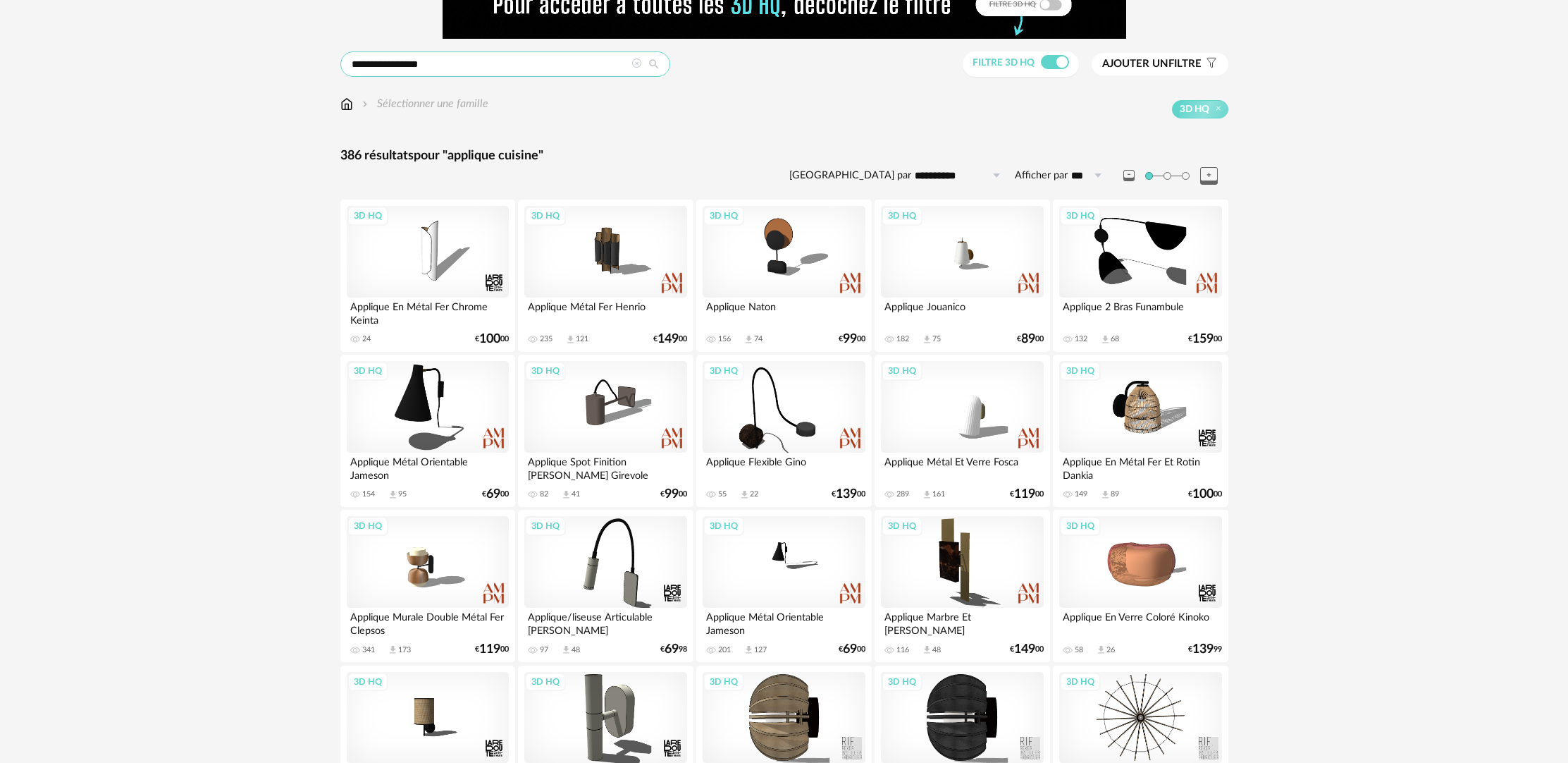
scroll to position [230, 0]
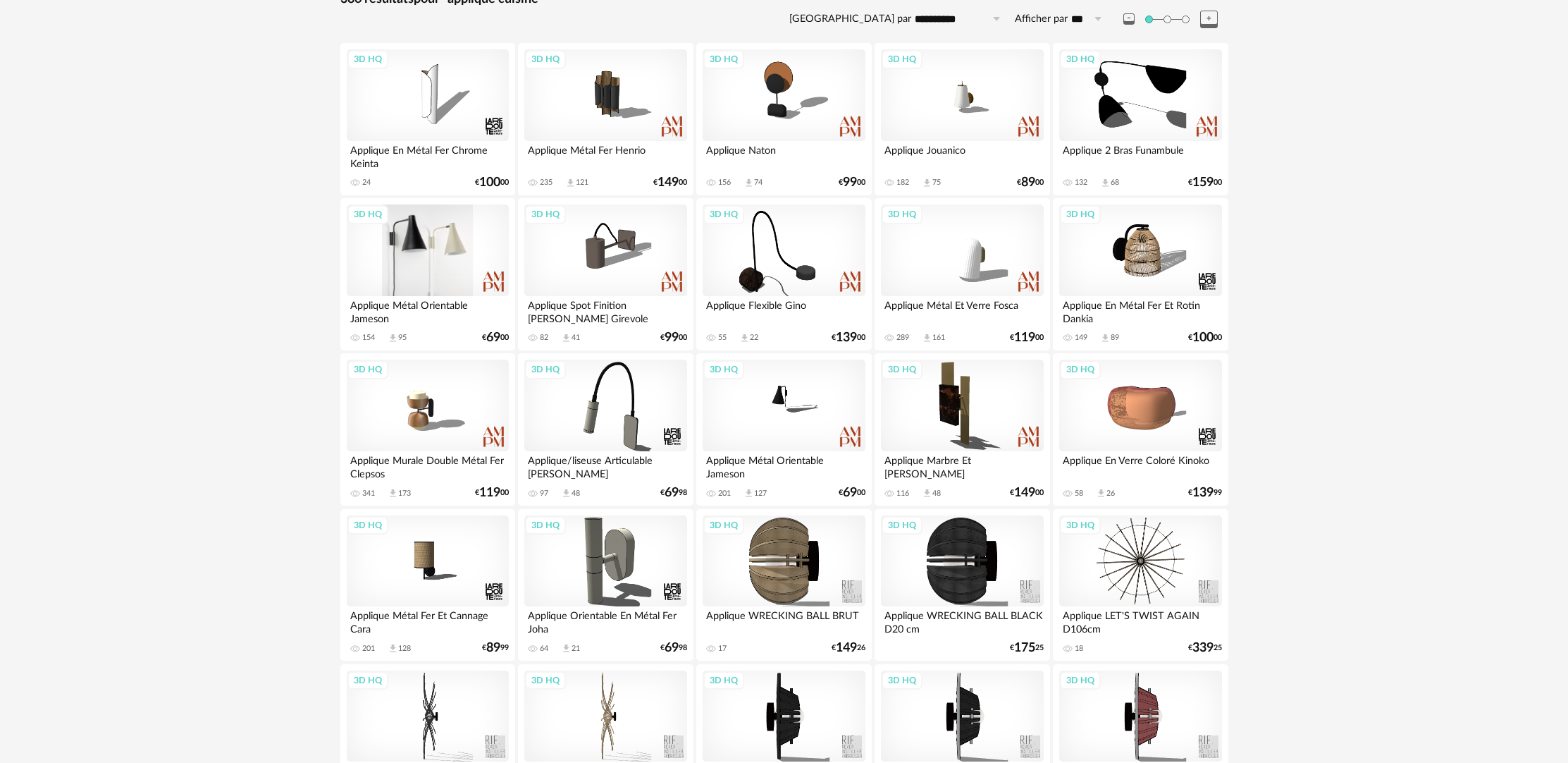
click at [459, 233] on div "3D HQ" at bounding box center [427, 250] width 162 height 92
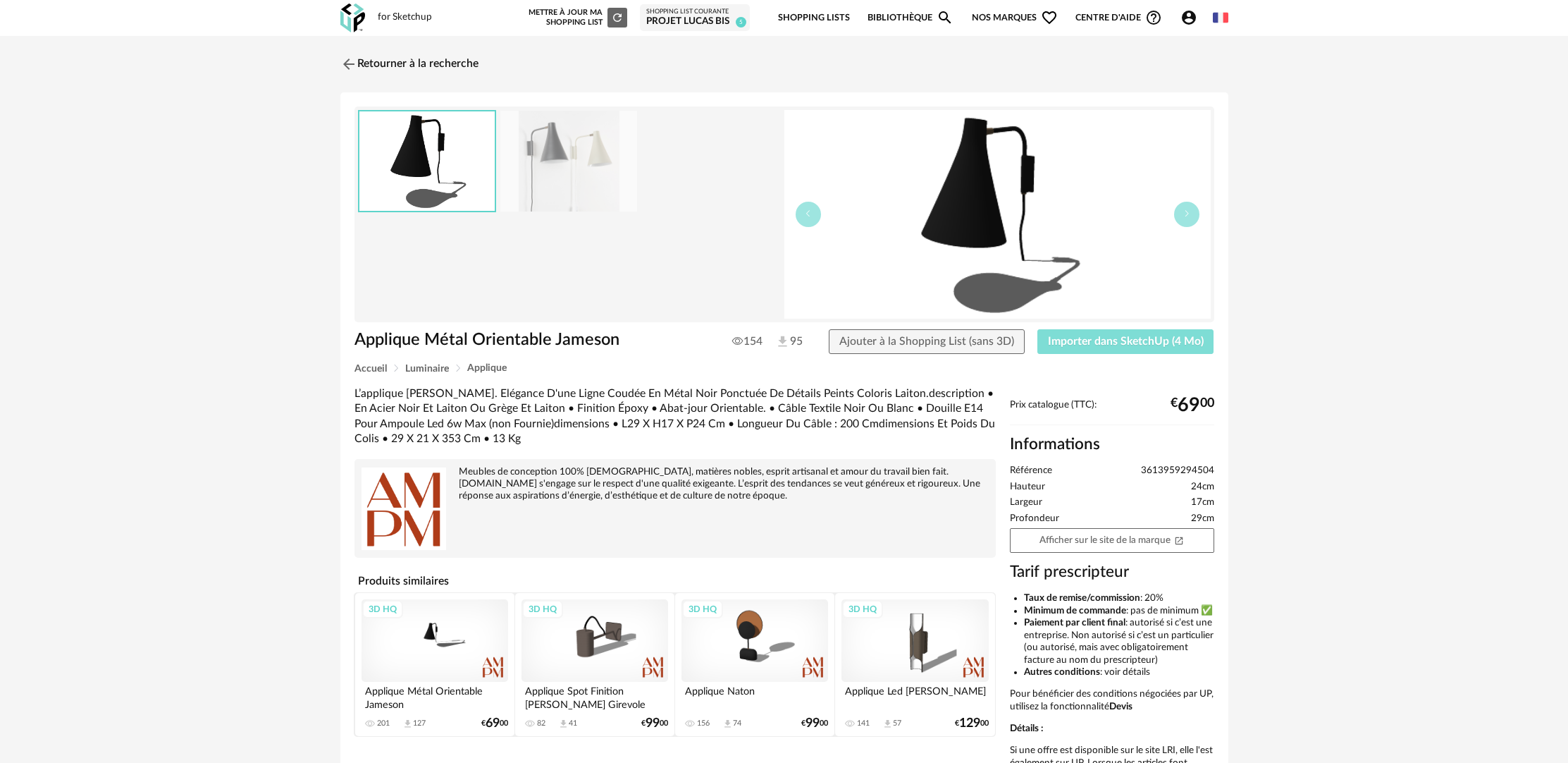
click at [1109, 336] on span "Importer dans SketchUp (4 Mo)" at bounding box center [1126, 340] width 156 height 11
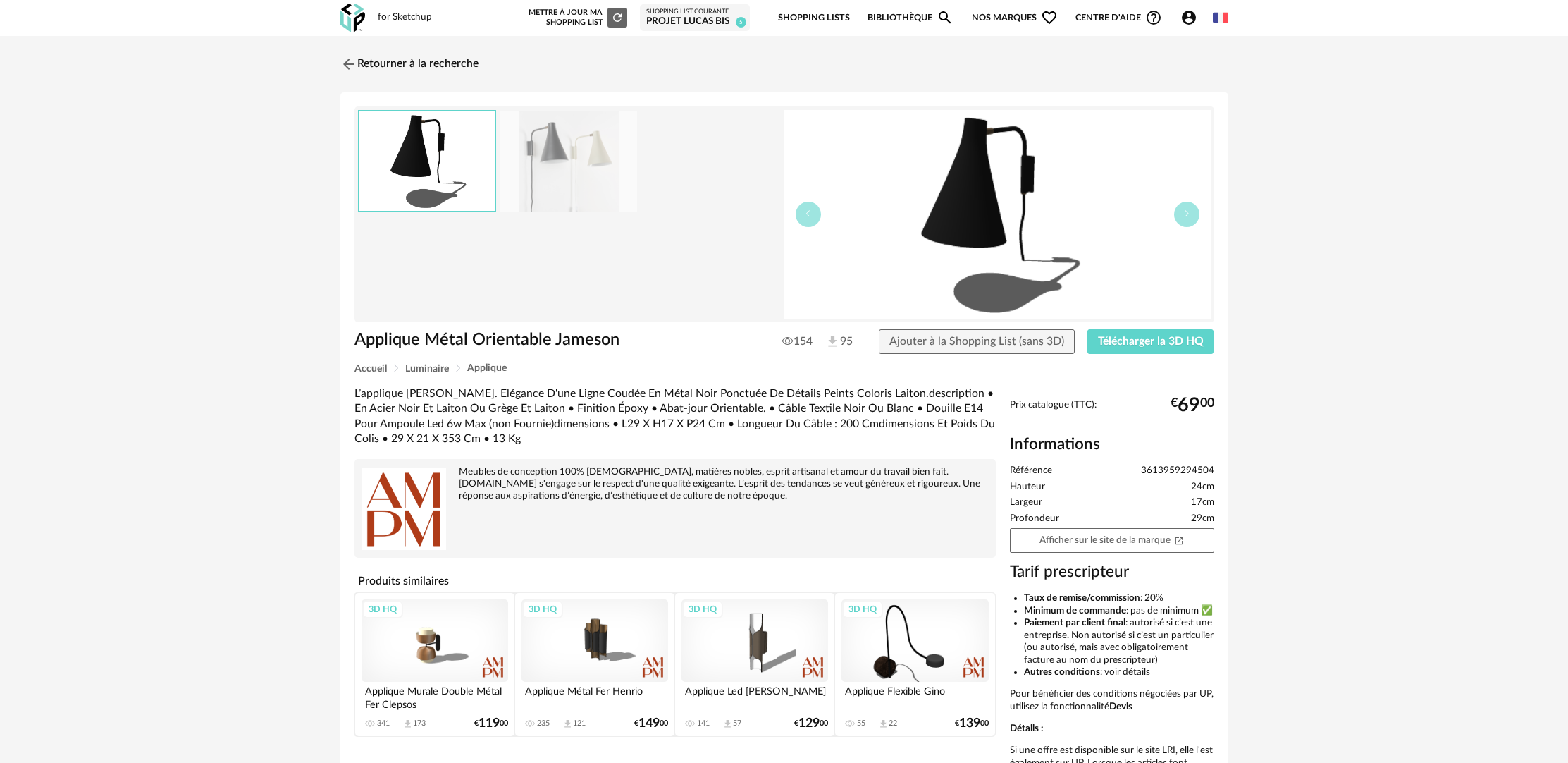
click at [599, 137] on img at bounding box center [569, 161] width 137 height 101
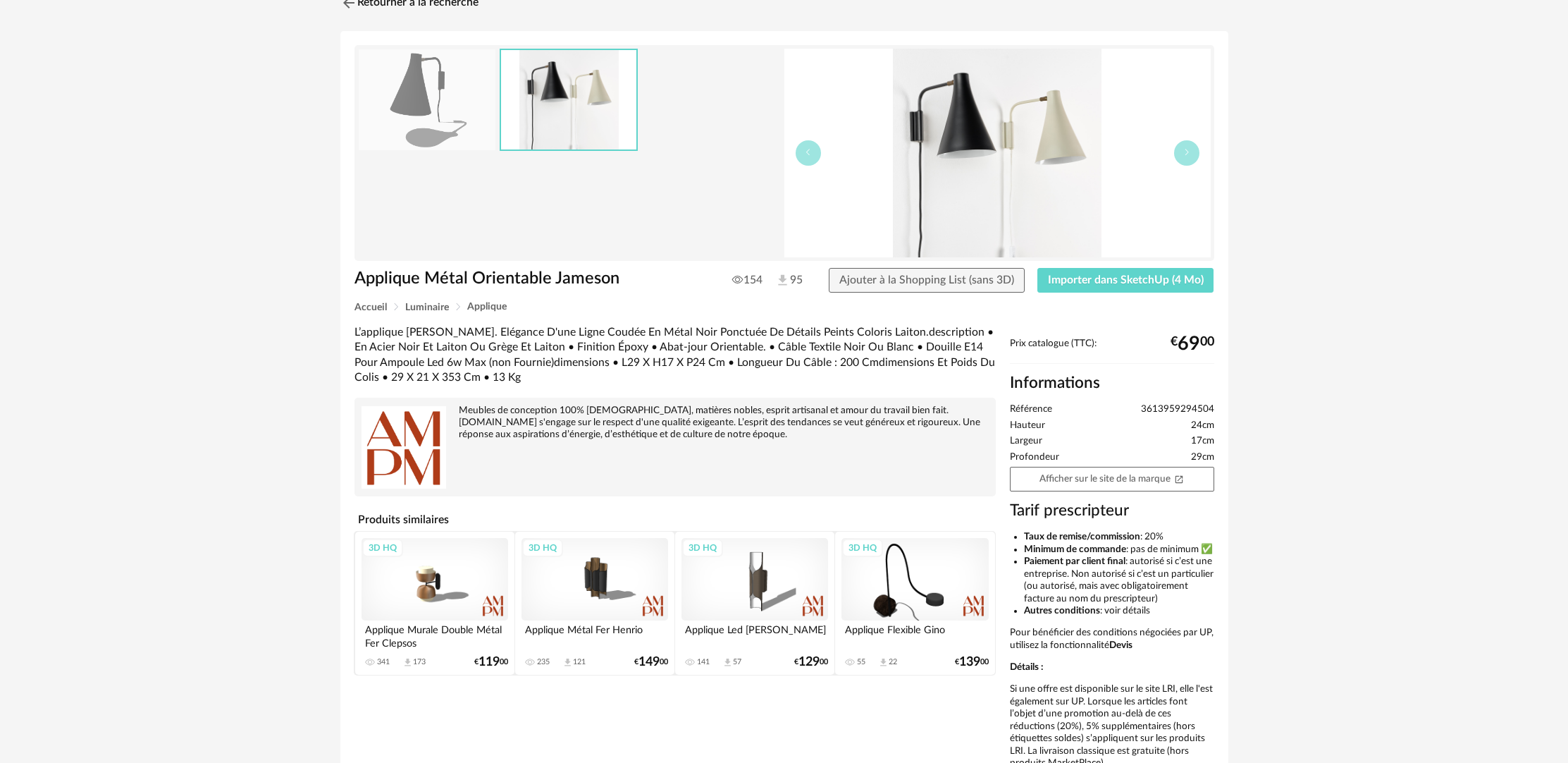
scroll to position [160, 0]
